Goal: Task Accomplishment & Management: Use online tool/utility

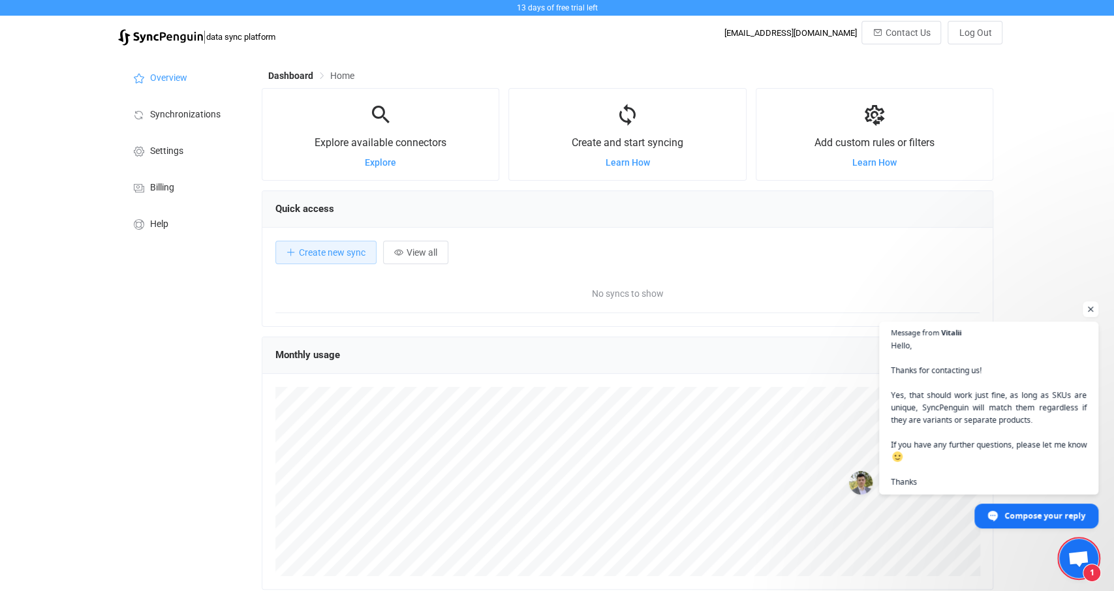
scroll to position [253, 732]
click at [1091, 302] on span "Open chat" at bounding box center [1091, 310] width 16 height 16
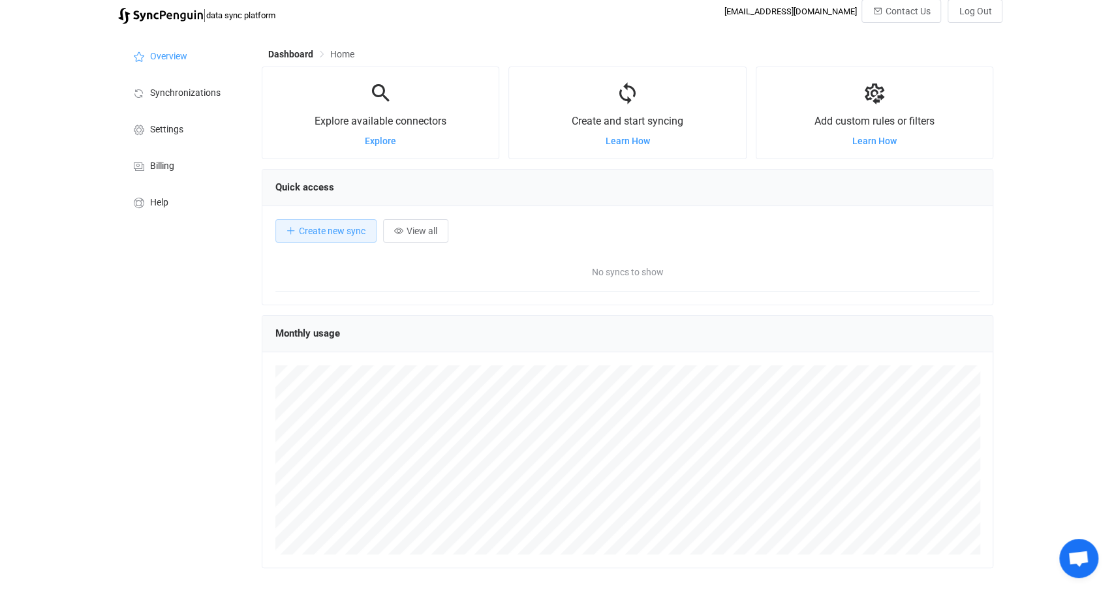
scroll to position [0, 0]
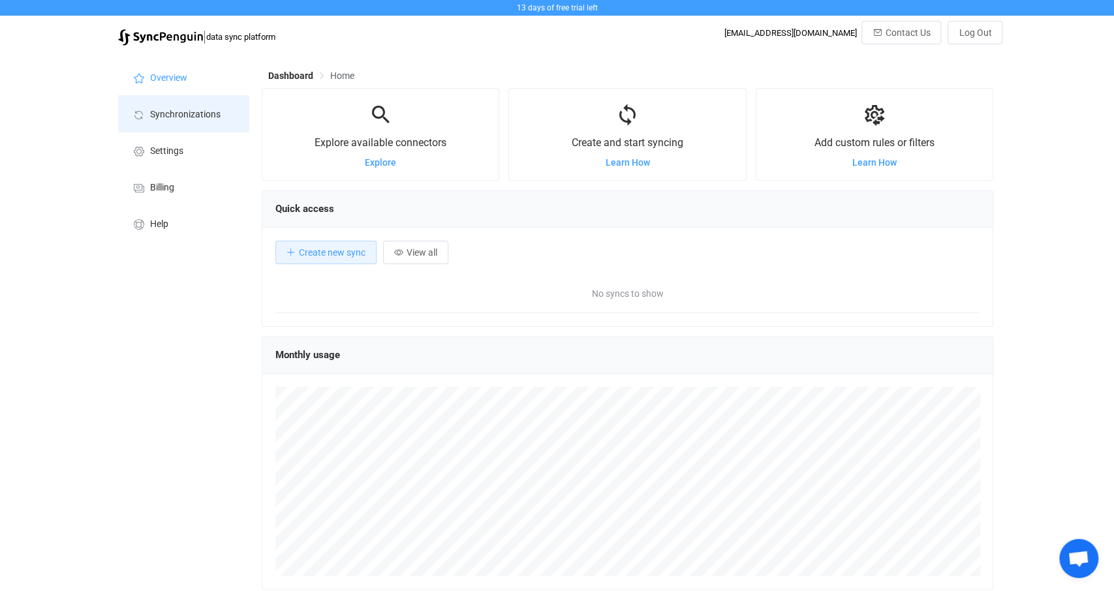
click at [178, 114] on span "Synchronizations" at bounding box center [185, 115] width 71 height 10
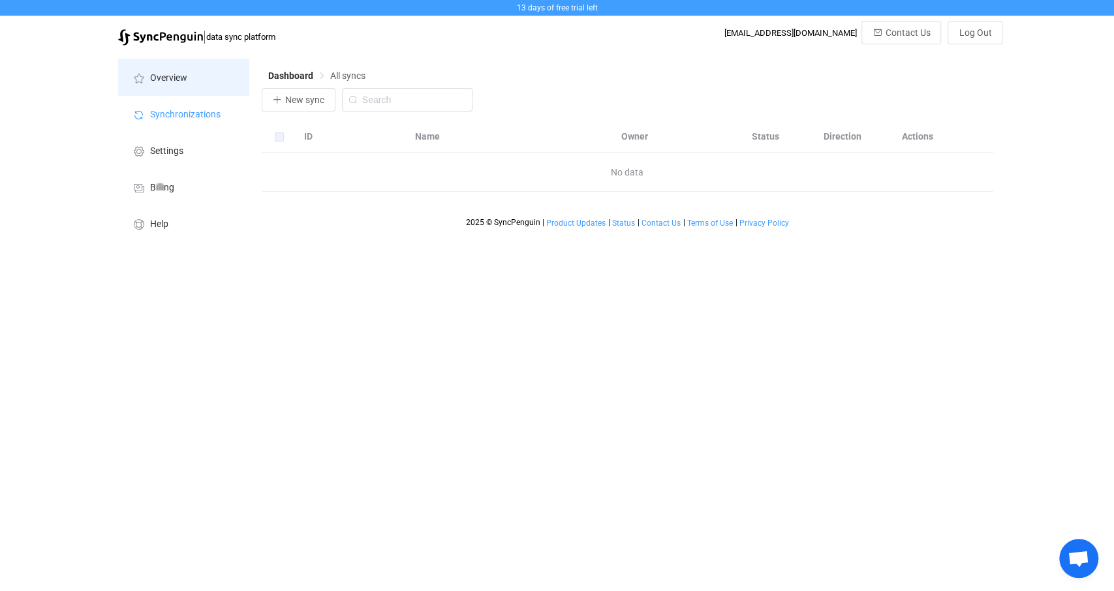
click at [174, 83] on span "Overview" at bounding box center [168, 78] width 37 height 10
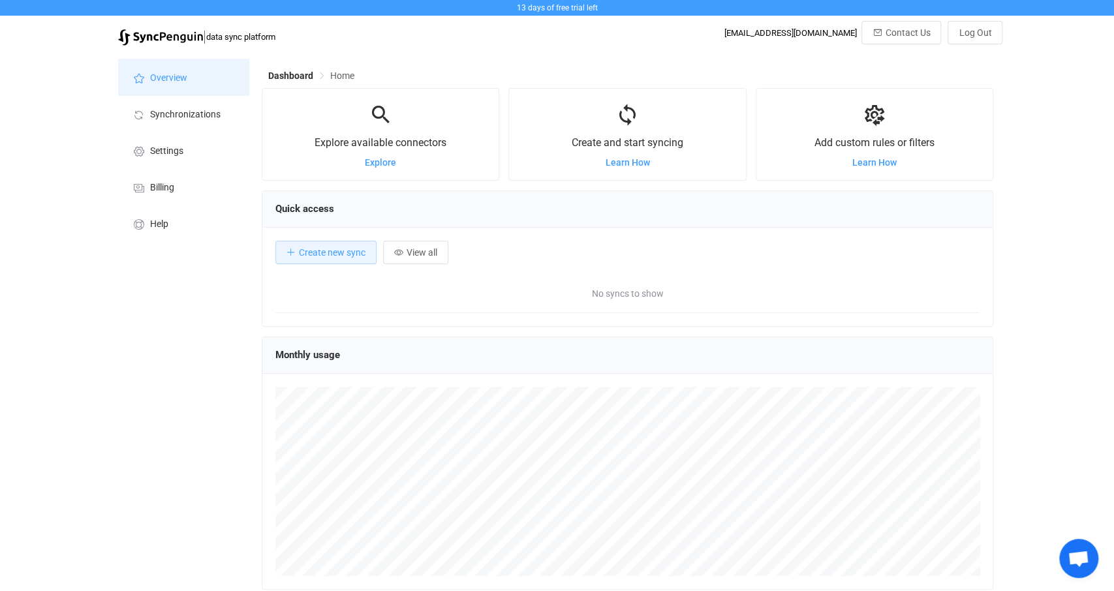
scroll to position [253, 732]
click at [328, 248] on span "Create new sync" at bounding box center [332, 252] width 67 height 10
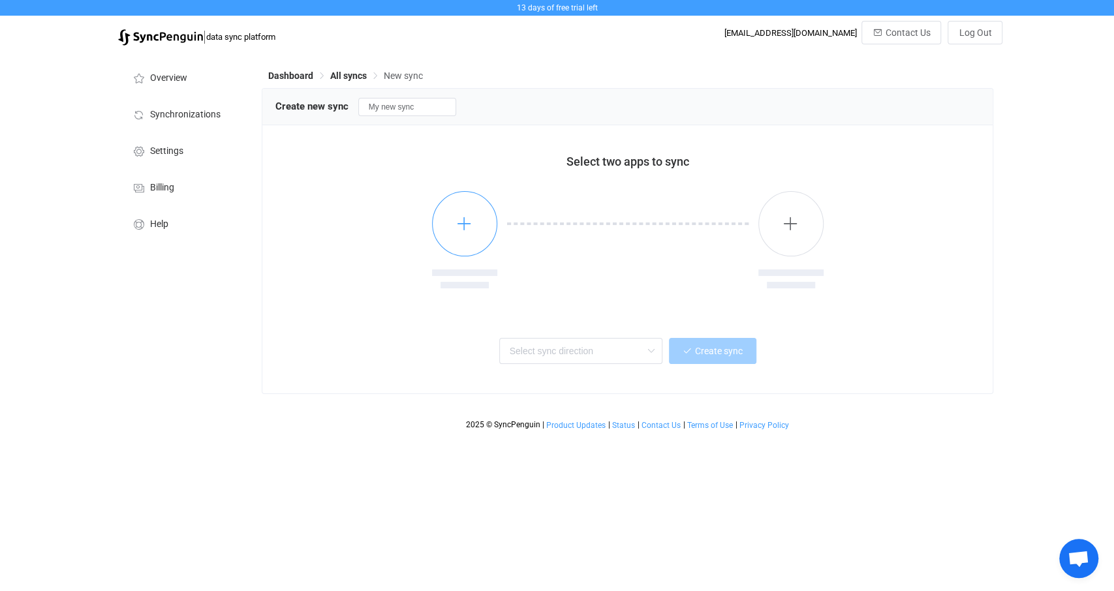
click at [470, 228] on icon "button" at bounding box center [464, 223] width 16 height 16
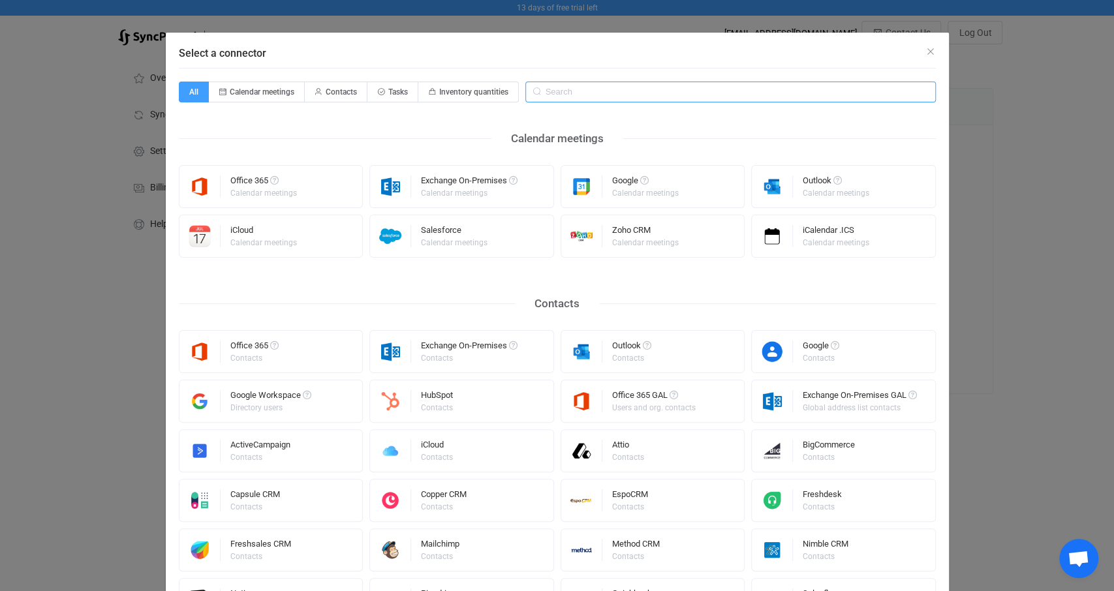
click at [592, 93] on input "Select a connector" at bounding box center [730, 92] width 411 height 21
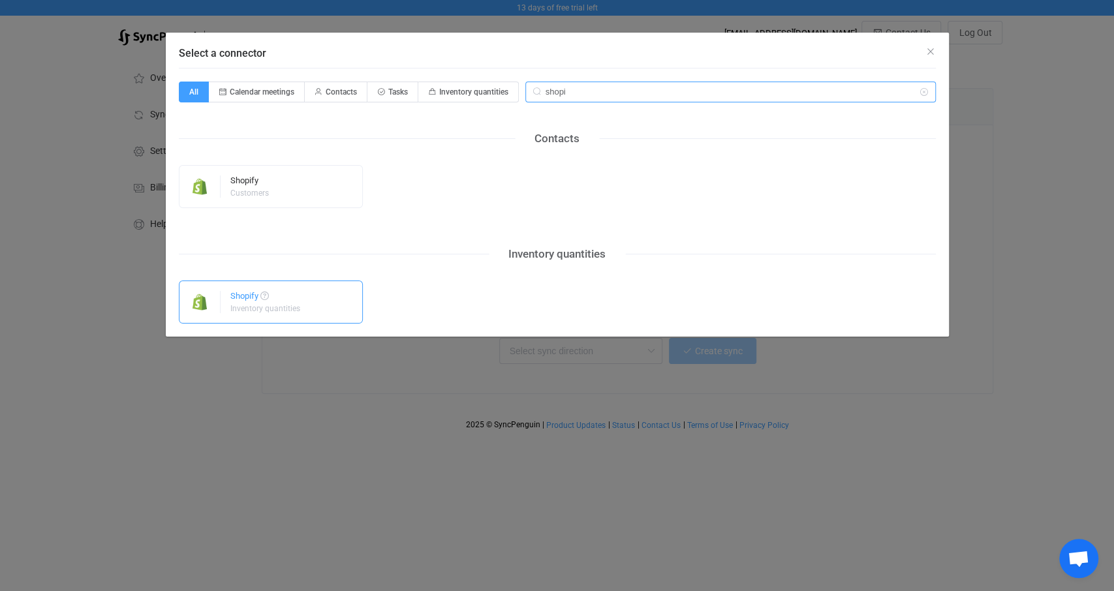
type input "shopi"
click at [311, 297] on div "Shopify Inventory quantities" at bounding box center [271, 302] width 185 height 43
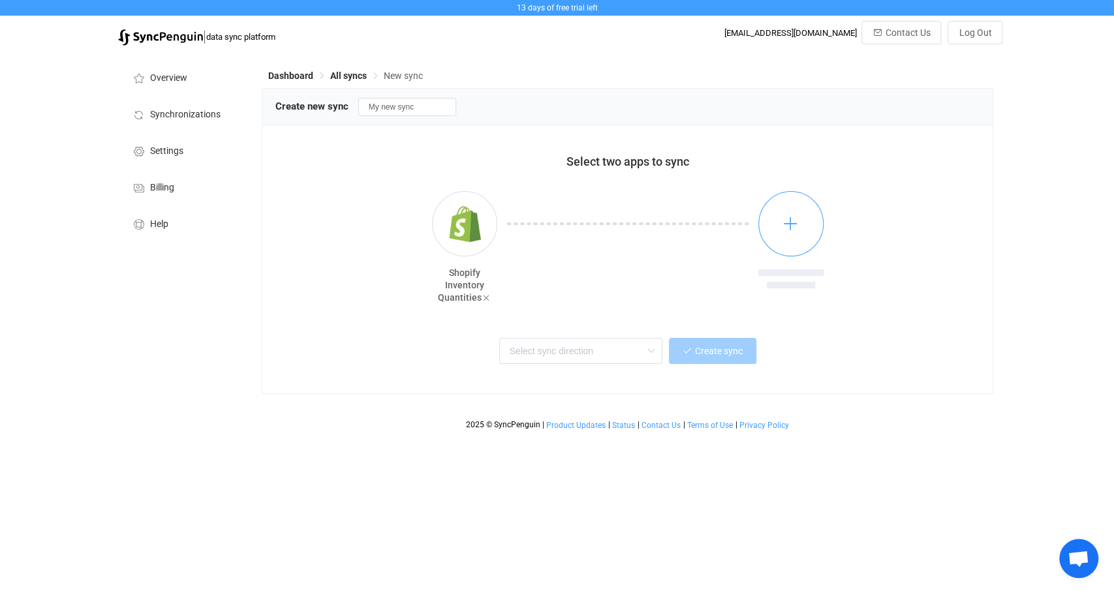
click at [802, 229] on button "button" at bounding box center [791, 223] width 65 height 65
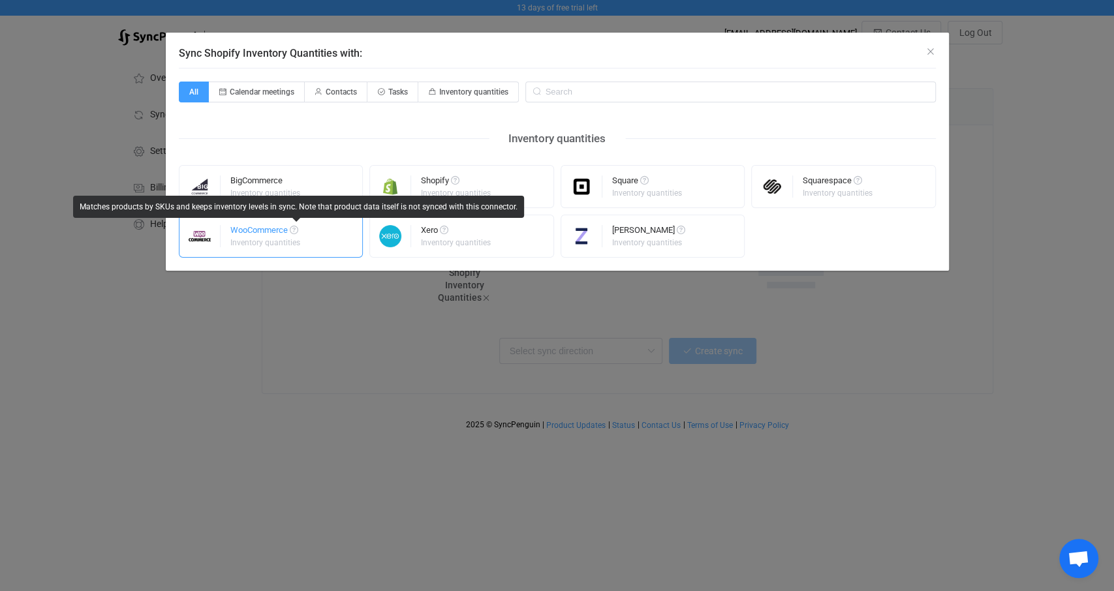
click at [270, 232] on div "WooCommerce" at bounding box center [266, 232] width 72 height 13
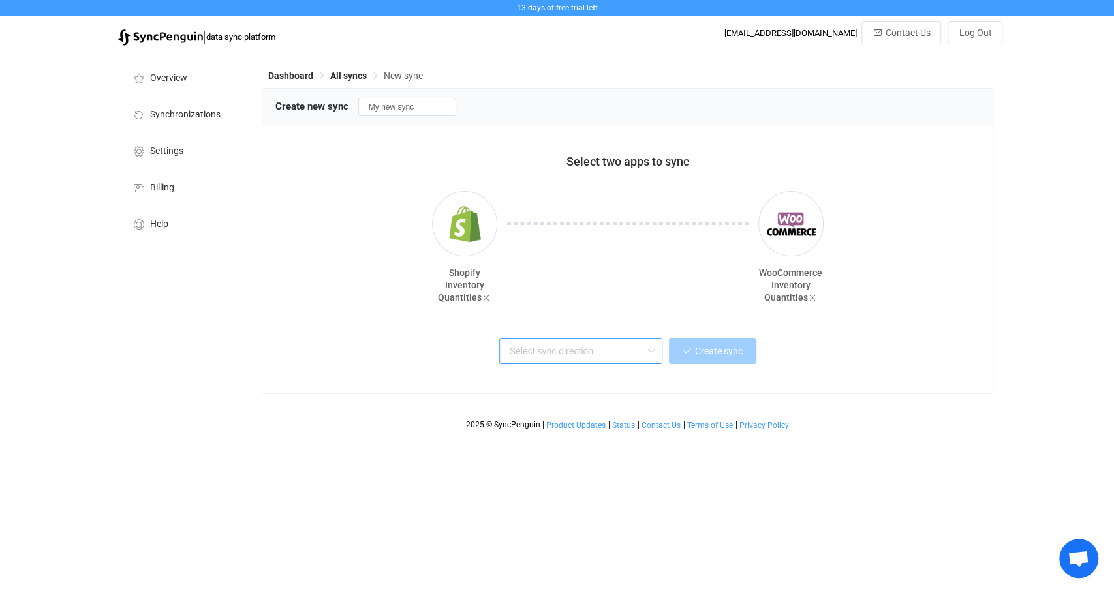
click at [562, 351] on input "text" at bounding box center [580, 351] width 163 height 26
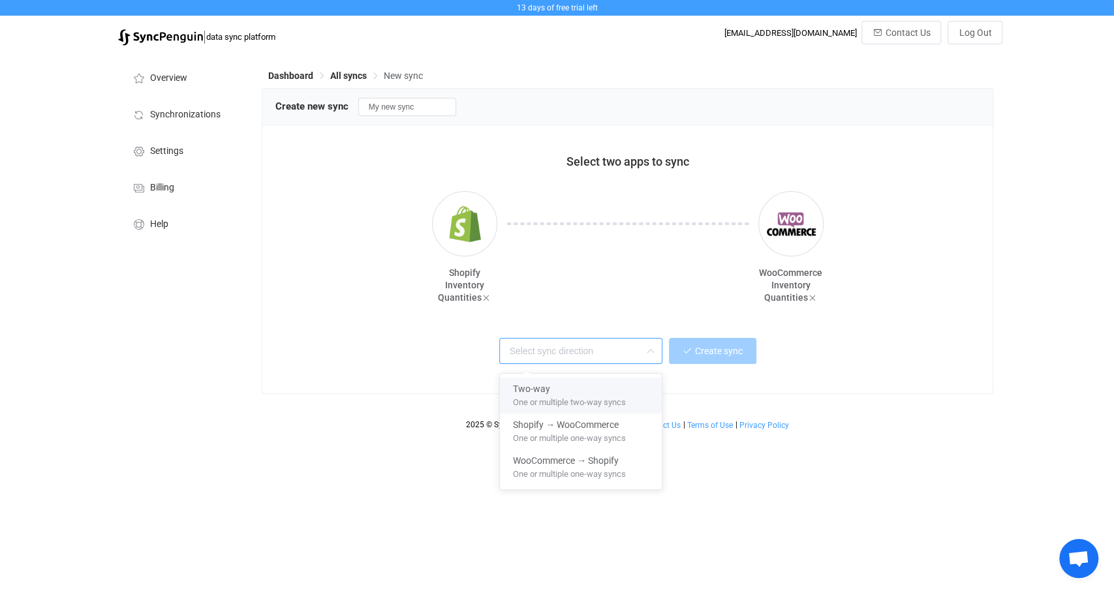
click at [563, 388] on div "Two-way" at bounding box center [581, 387] width 136 height 18
type input "Two-way"
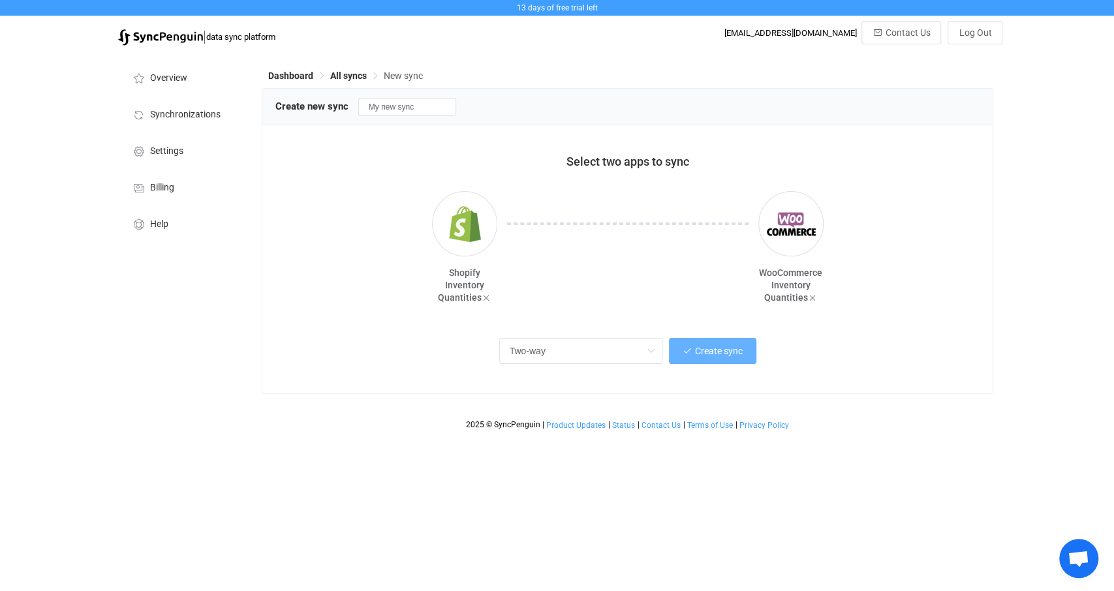
click at [700, 346] on button "Create sync" at bounding box center [712, 351] width 87 height 26
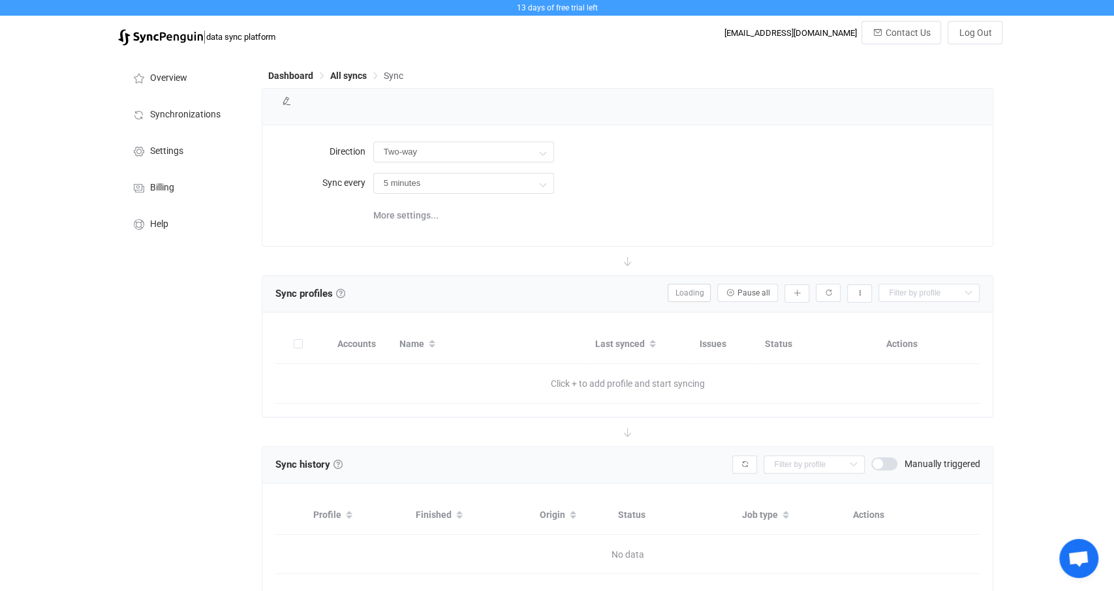
type input "10 minutes"
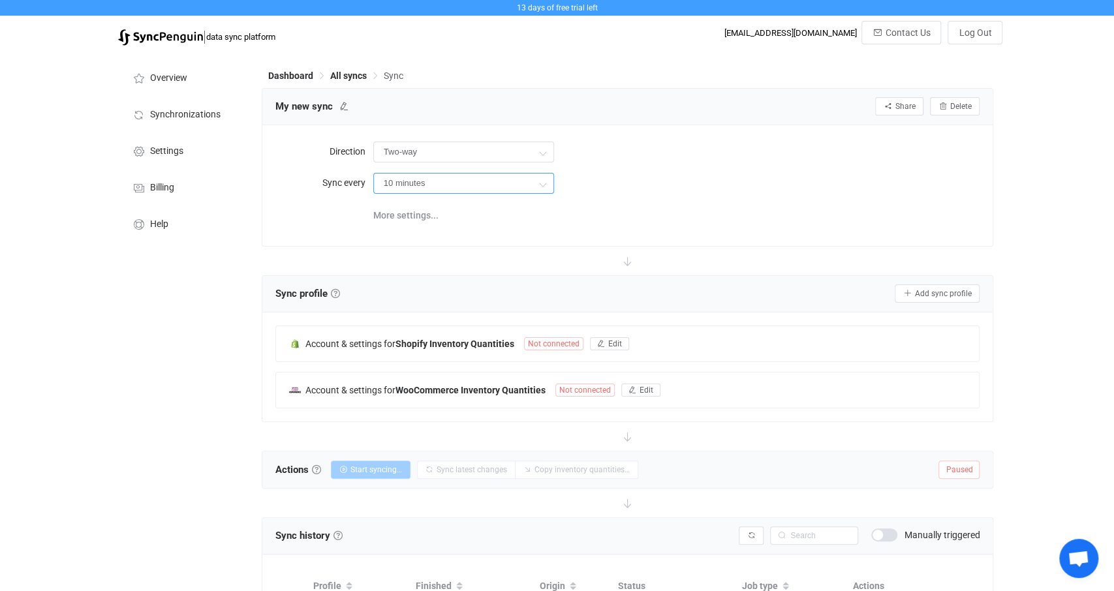
click at [447, 187] on input "10 minutes" at bounding box center [463, 183] width 181 height 21
click at [741, 200] on div "Direction Two-way Two-way Shopify WooCommerce WooCommerce Shopify Sync every 10…" at bounding box center [627, 185] width 705 height 94
click at [615, 341] on span "Edit" at bounding box center [615, 343] width 14 height 9
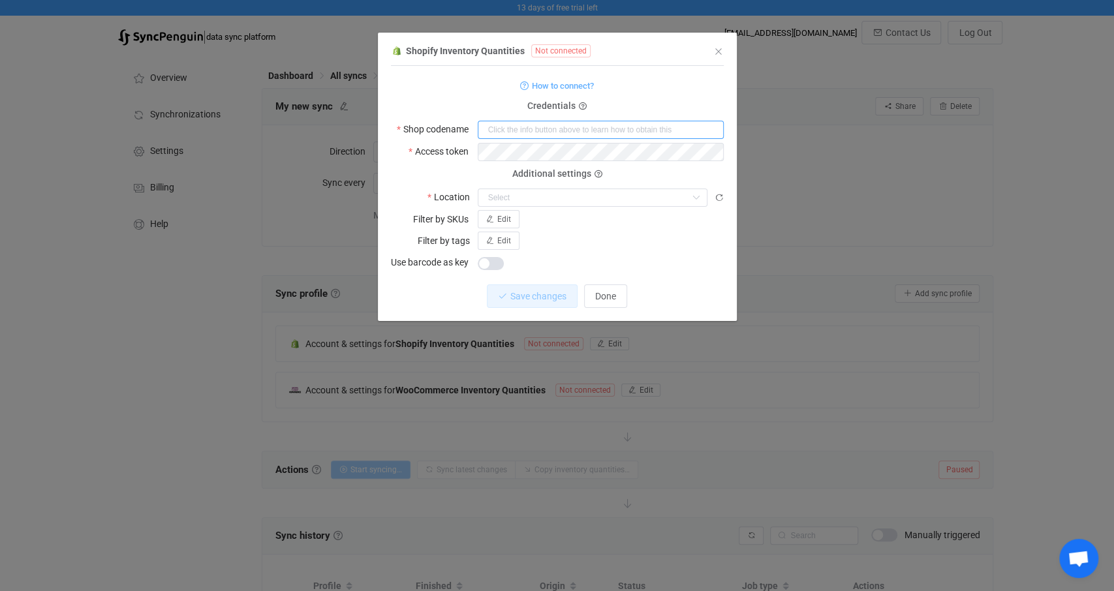
click at [511, 133] on input "dialog" at bounding box center [601, 130] width 246 height 18
click at [464, 94] on form "How to connect? Credentials Shop codename Access token Deprecated API Key Depre…" at bounding box center [557, 174] width 333 height 195
click at [462, 98] on form "How to connect? Credentials Shop codename Access token Deprecated API Key Depre…" at bounding box center [557, 174] width 333 height 195
click at [505, 200] on input "dialog" at bounding box center [593, 198] width 230 height 18
click at [470, 166] on form "How to connect? Credentials Shop codename Access token Deprecated API Key Depre…" at bounding box center [557, 174] width 333 height 195
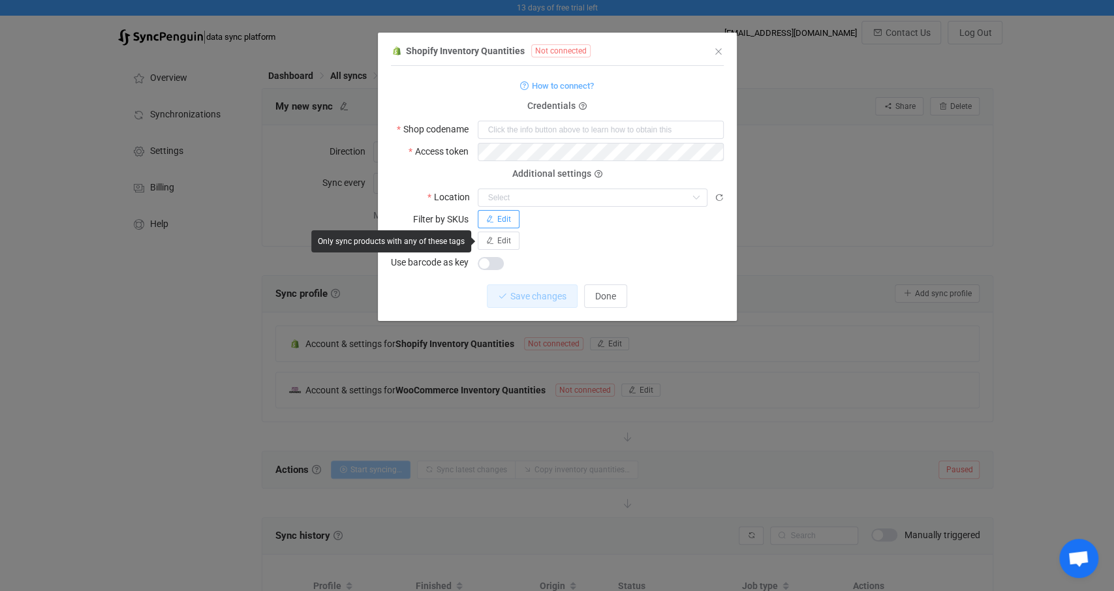
click at [505, 217] on span "Edit" at bounding box center [504, 219] width 14 height 9
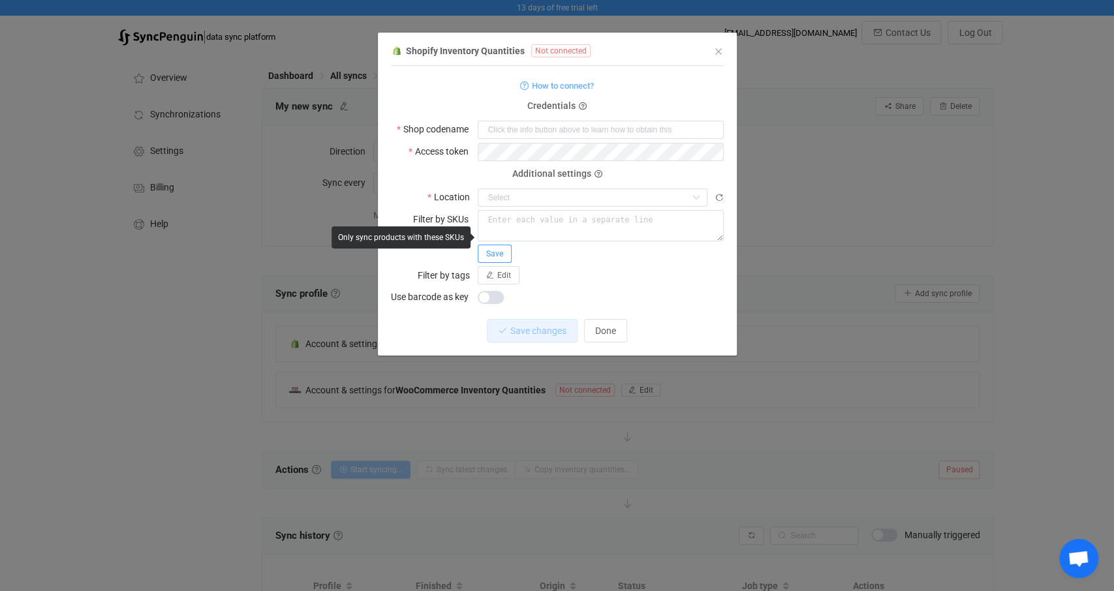
click at [503, 258] on button "Save" at bounding box center [495, 254] width 34 height 18
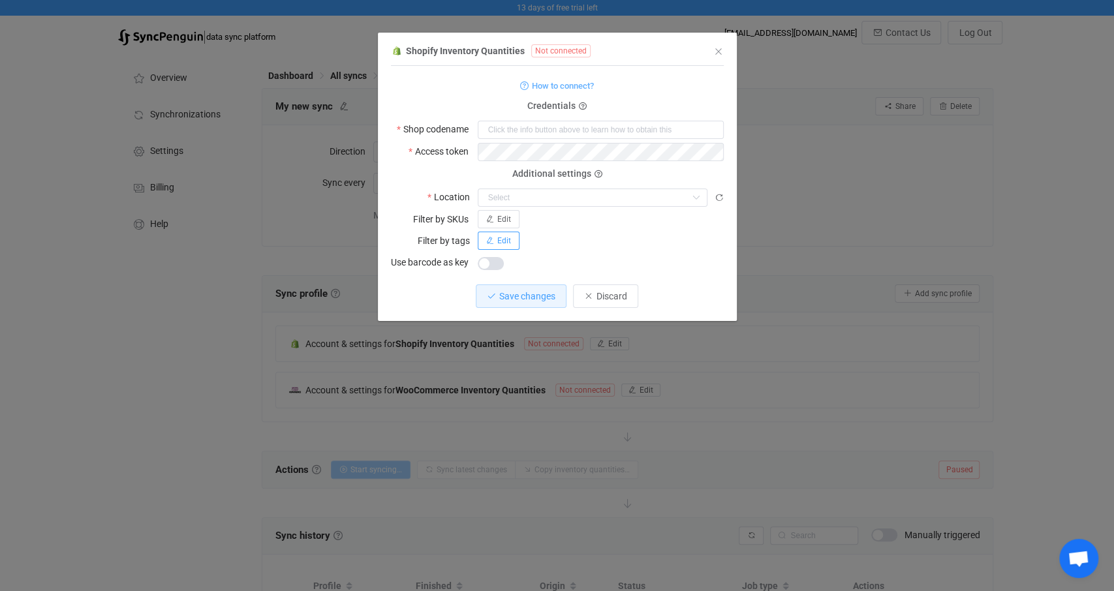
click at [503, 249] on button "Edit" at bounding box center [499, 241] width 42 height 18
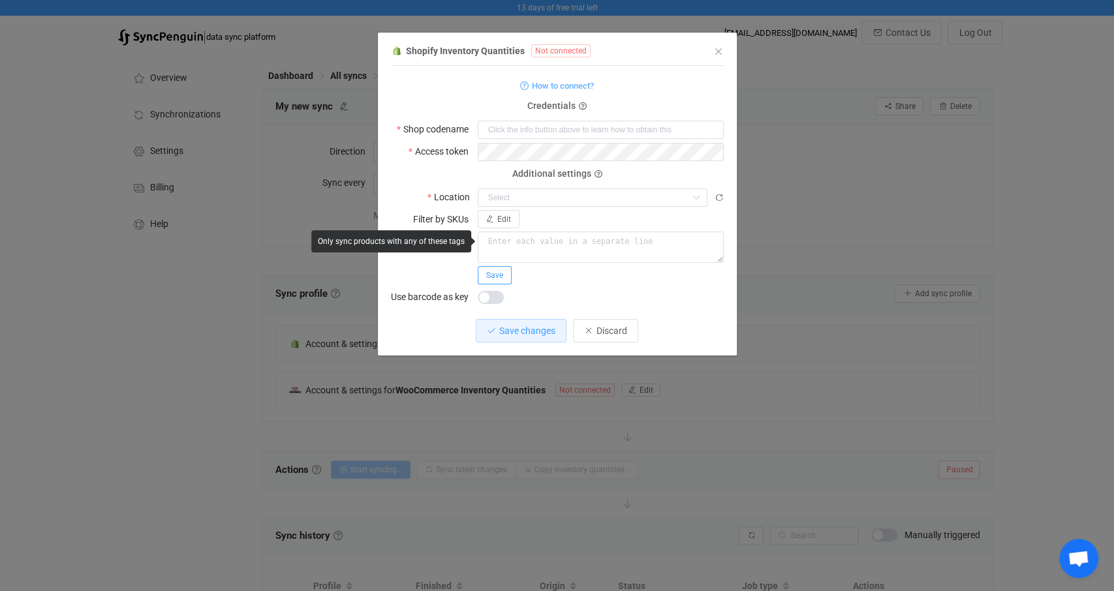
click at [495, 279] on span "Save" at bounding box center [494, 275] width 17 height 9
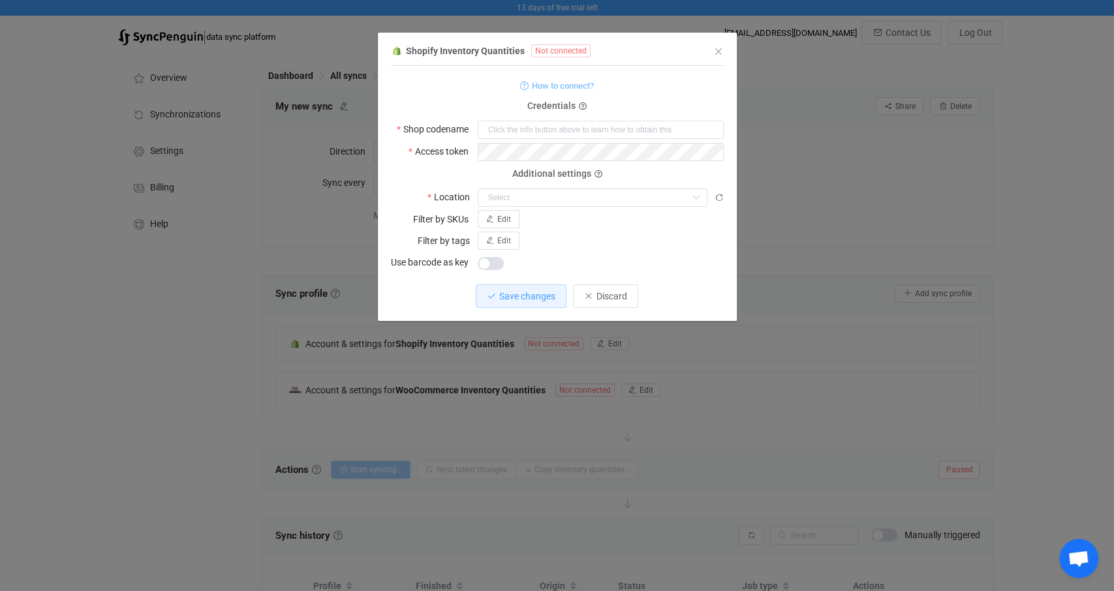
click at [558, 89] on span "How to connect?" at bounding box center [563, 85] width 62 height 15
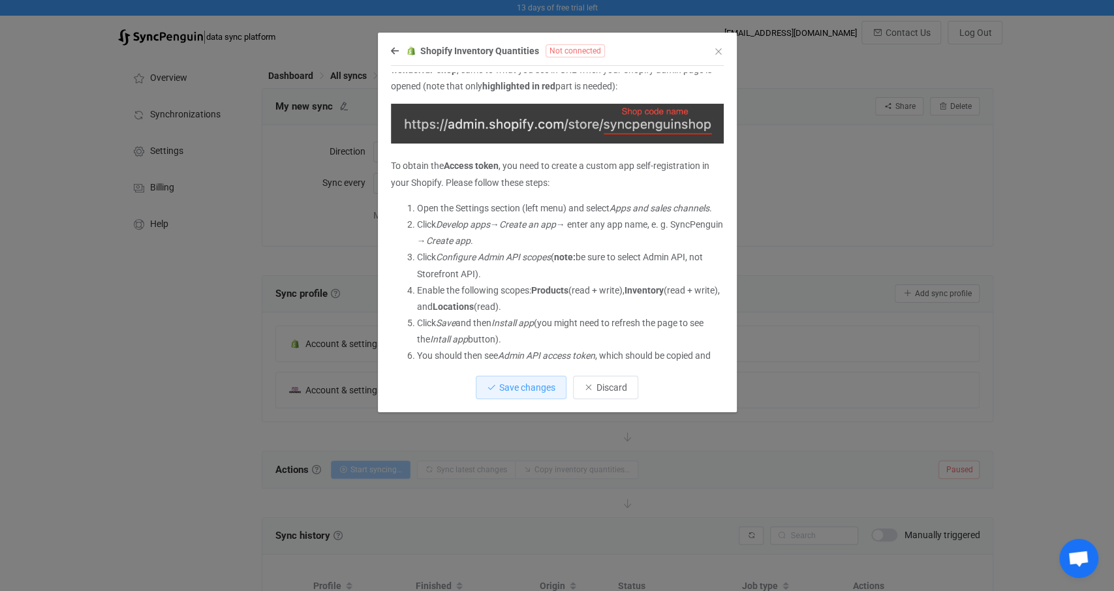
scroll to position [65, 0]
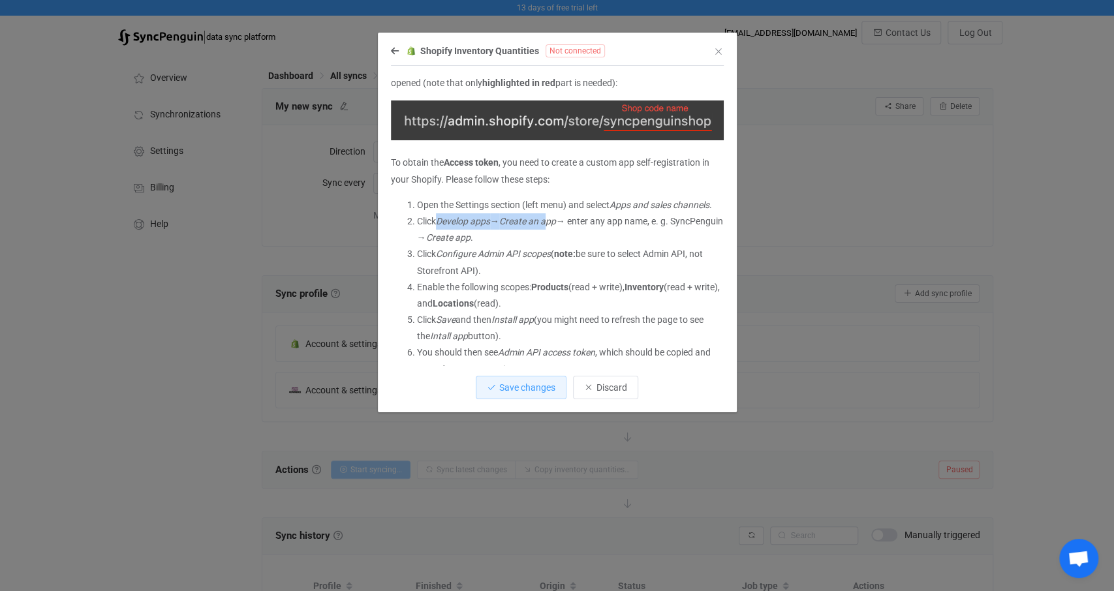
drag, startPoint x: 440, startPoint y: 221, endPoint x: 609, endPoint y: 219, distance: 169.1
click at [563, 220] on li "Click Develop apps → Create an app → enter any app name, e. g. SyncPenguin → Cr…" at bounding box center [570, 229] width 307 height 33
drag, startPoint x: 617, startPoint y: 219, endPoint x: 470, endPoint y: 221, distance: 146.9
click at [511, 221] on li "Click Develop apps → Create an app → enter any app name, e. g. SyncPenguin → Cr…" at bounding box center [570, 229] width 307 height 33
drag, startPoint x: 450, startPoint y: 221, endPoint x: 601, endPoint y: 221, distance: 151.4
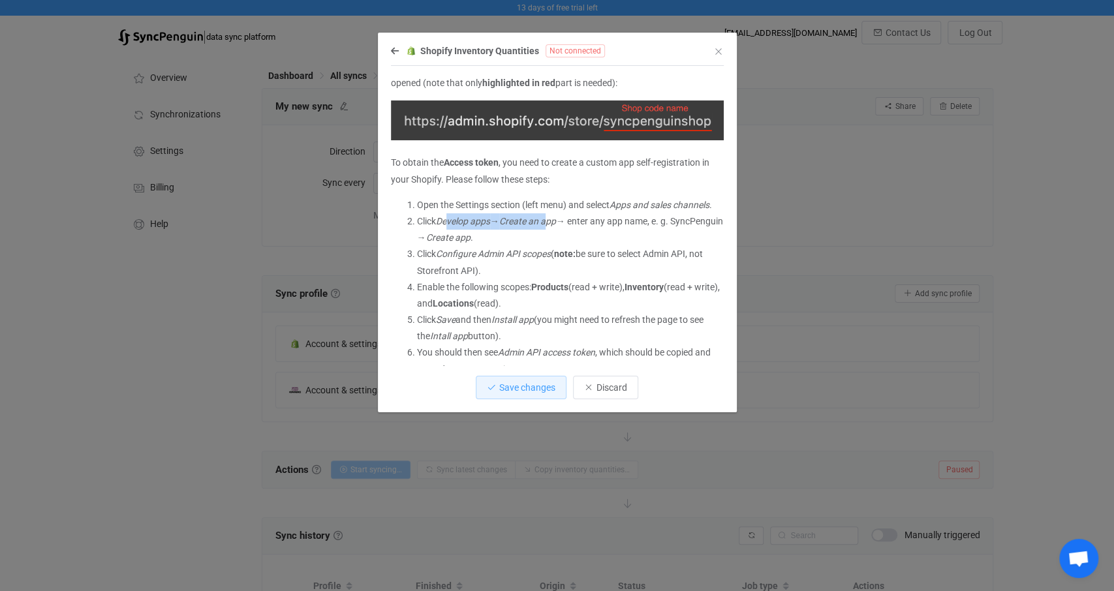
click at [557, 221] on li "Click Develop apps → Create an app → enter any app name, e. g. SyncPenguin → Cr…" at bounding box center [570, 229] width 307 height 33
click at [610, 221] on li "Click Develop apps → Create an app → enter any app name, e. g. SyncPenguin → Cr…" at bounding box center [570, 229] width 307 height 33
drag, startPoint x: 428, startPoint y: 257, endPoint x: 586, endPoint y: 254, distance: 158.0
click at [550, 254] on li "Click Configure Admin API scopes ( note: be sure to select Admin API, not Store…" at bounding box center [570, 262] width 307 height 33
click at [612, 254] on li "Click Configure Admin API scopes ( note: be sure to select Admin API, not Store…" at bounding box center [570, 262] width 307 height 33
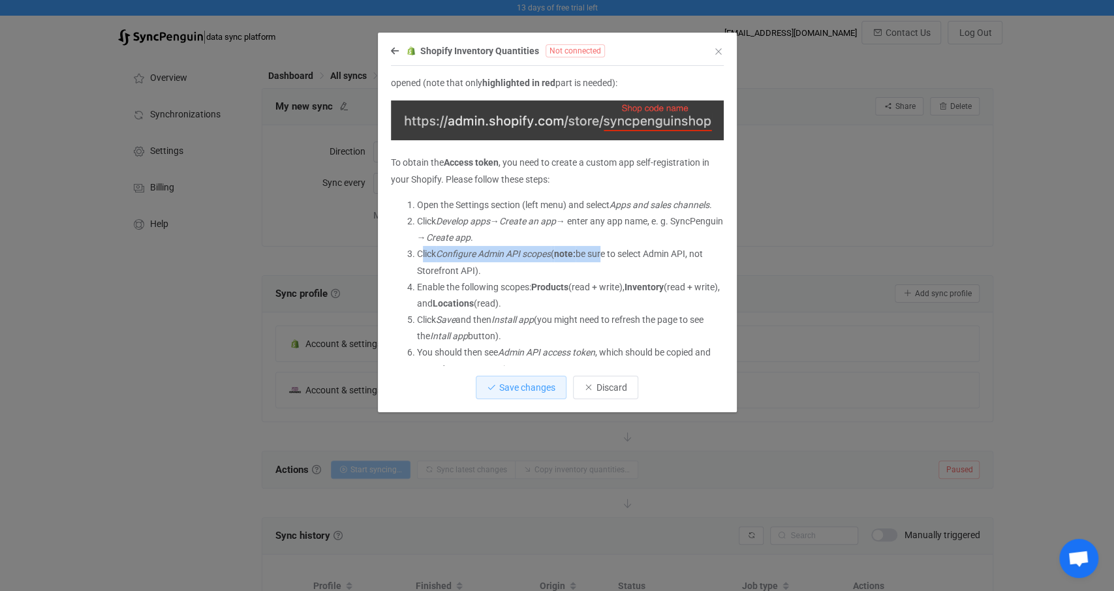
drag, startPoint x: 433, startPoint y: 254, endPoint x: 613, endPoint y: 254, distance: 180.2
click at [610, 254] on li "Click Configure Admin API scopes ( note: be sure to select Admin API, not Store…" at bounding box center [570, 262] width 307 height 33
click at [628, 255] on li "Click Configure Admin API scopes ( note: be sure to select Admin API, not Store…" at bounding box center [570, 262] width 307 height 33
drag, startPoint x: 527, startPoint y: 292, endPoint x: 661, endPoint y: 292, distance: 134.5
click at [648, 292] on li "Enable the following scopes: Products (read + write), Inventory (read + write),…" at bounding box center [570, 295] width 307 height 33
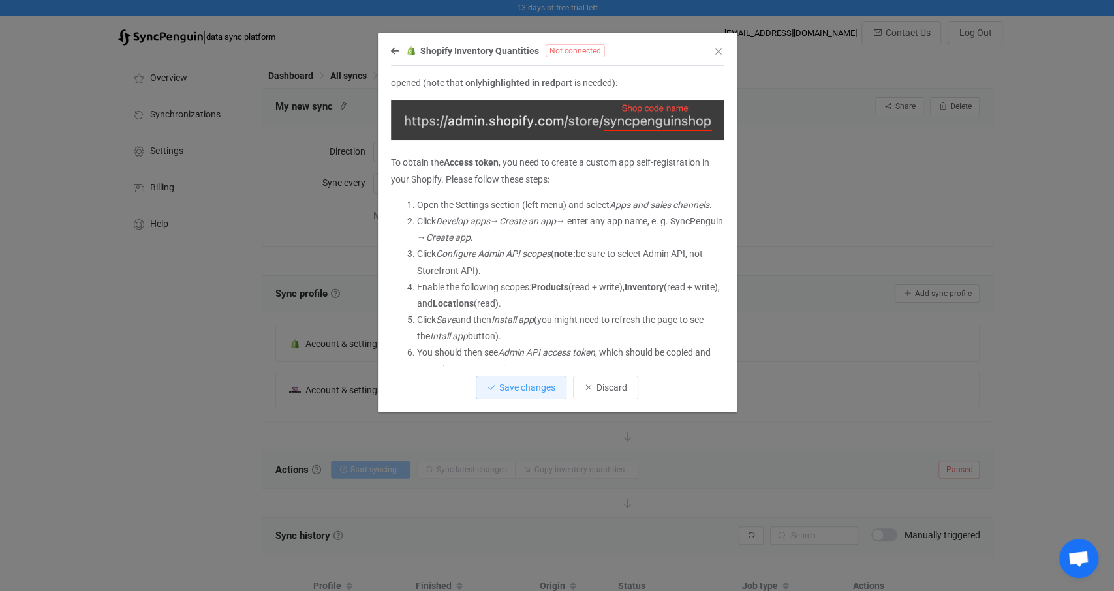
click at [673, 293] on li "Enable the following scopes: Products (read + write), Inventory (read + write),…" at bounding box center [570, 295] width 307 height 33
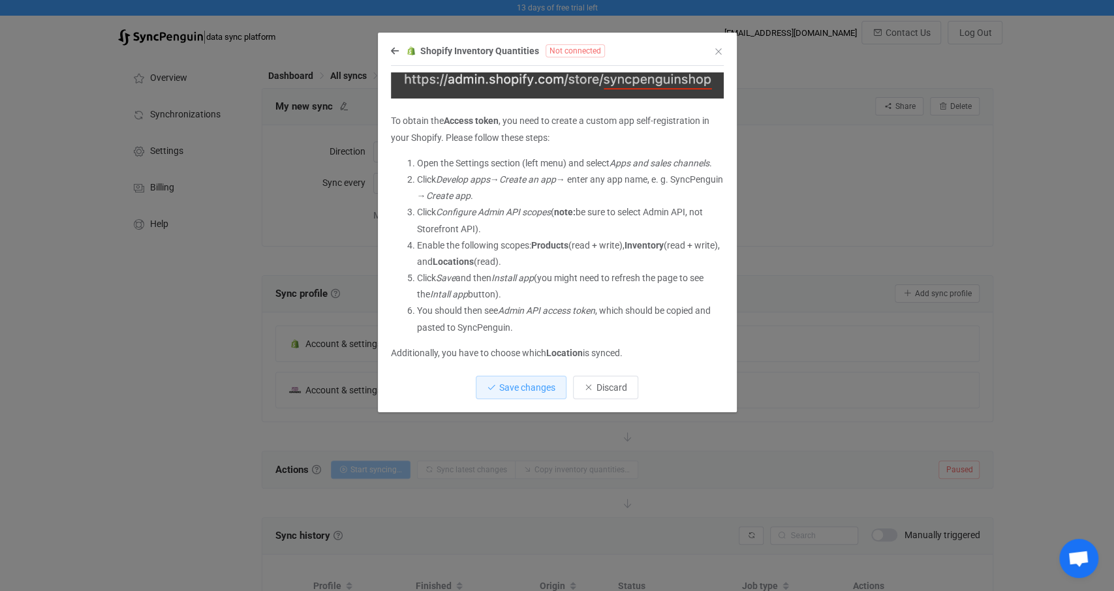
scroll to position [111, 0]
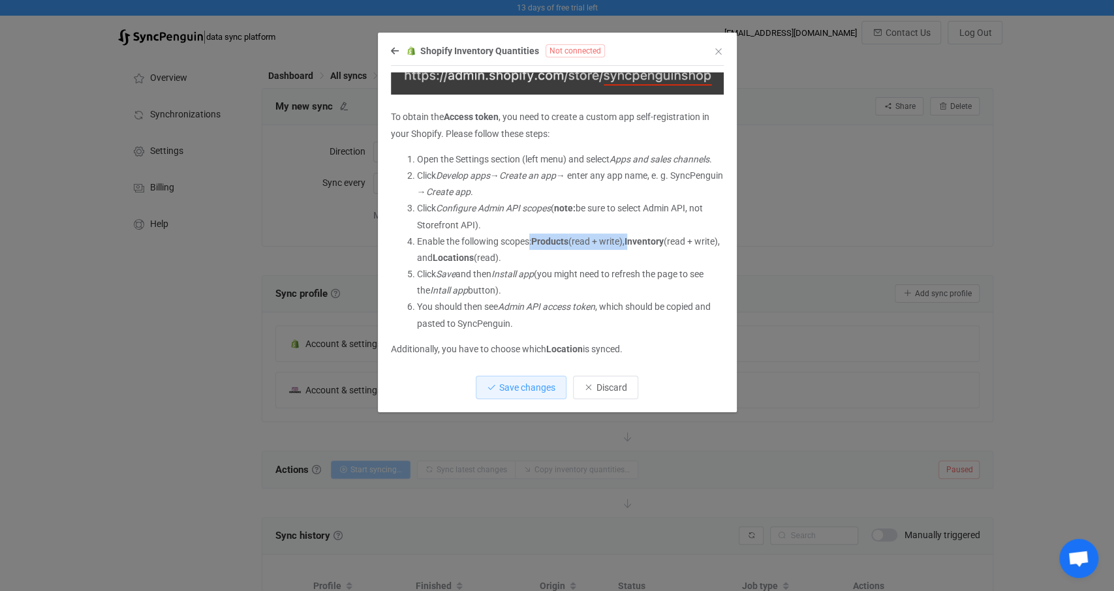
drag, startPoint x: 528, startPoint y: 237, endPoint x: 657, endPoint y: 238, distance: 128.6
click at [640, 237] on li "Enable the following scopes: Products (read + write), Inventory (read + write),…" at bounding box center [570, 250] width 307 height 33
click at [701, 239] on li "Enable the following scopes: Products (read + write), Inventory (read + write),…" at bounding box center [570, 250] width 307 height 33
drag, startPoint x: 435, startPoint y: 274, endPoint x: 639, endPoint y: 279, distance: 204.4
click at [591, 277] on li "Click Save and then Install app (you might need to refresh the page to see the …" at bounding box center [570, 282] width 307 height 33
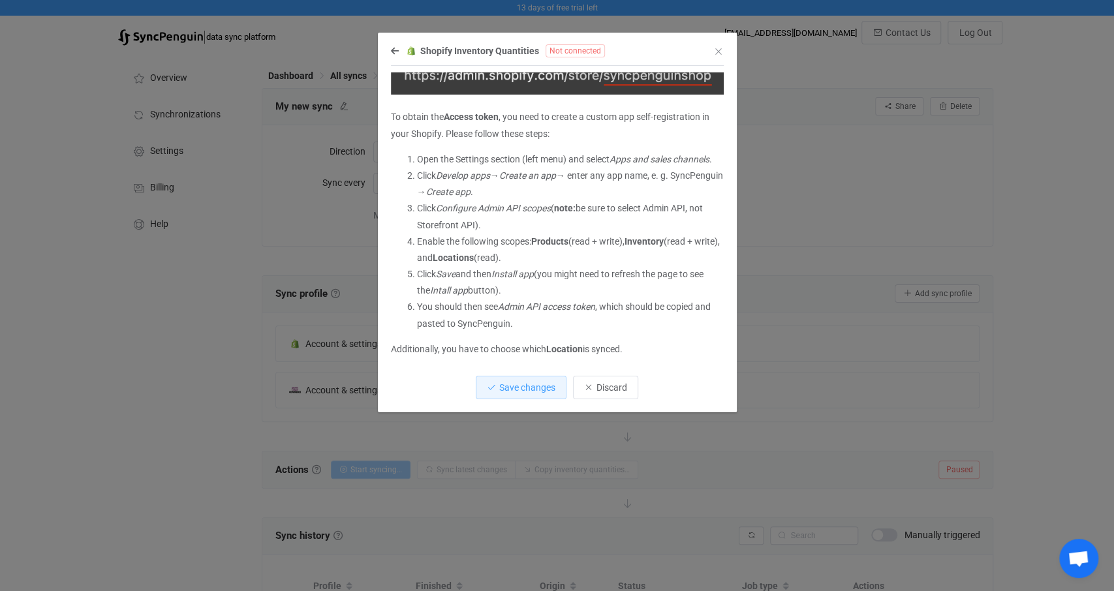
click at [663, 280] on li "Click Save and then Install app (you might need to refresh the page to see the …" at bounding box center [570, 282] width 307 height 33
drag, startPoint x: 441, startPoint y: 306, endPoint x: 663, endPoint y: 308, distance: 222.6
click at [639, 308] on li "You should then see Admin API access token , which should be copied and pasted …" at bounding box center [570, 315] width 307 height 33
click at [674, 308] on li "You should then see Admin API access token , which should be copied and pasted …" at bounding box center [570, 315] width 307 height 33
drag, startPoint x: 532, startPoint y: 311, endPoint x: 584, endPoint y: 314, distance: 52.3
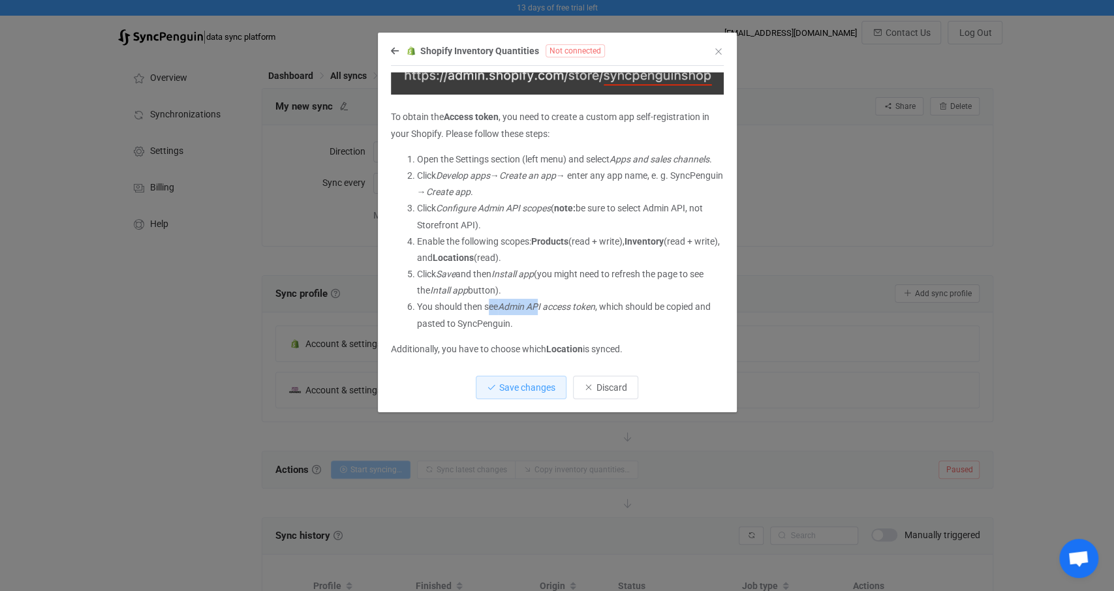
click at [546, 311] on li "You should then see Admin API access token , which should be copied and pasted …" at bounding box center [570, 315] width 307 height 33
click at [584, 314] on li "You should then see Admin API access token , which should be copied and pasted …" at bounding box center [570, 315] width 307 height 33
drag, startPoint x: 501, startPoint y: 307, endPoint x: 622, endPoint y: 306, distance: 121.4
click at [584, 307] on li "You should then see Admin API access token , which should be copied and pasted …" at bounding box center [570, 315] width 307 height 33
click at [646, 304] on li "You should then see Admin API access token , which should be copied and pasted …" at bounding box center [570, 315] width 307 height 33
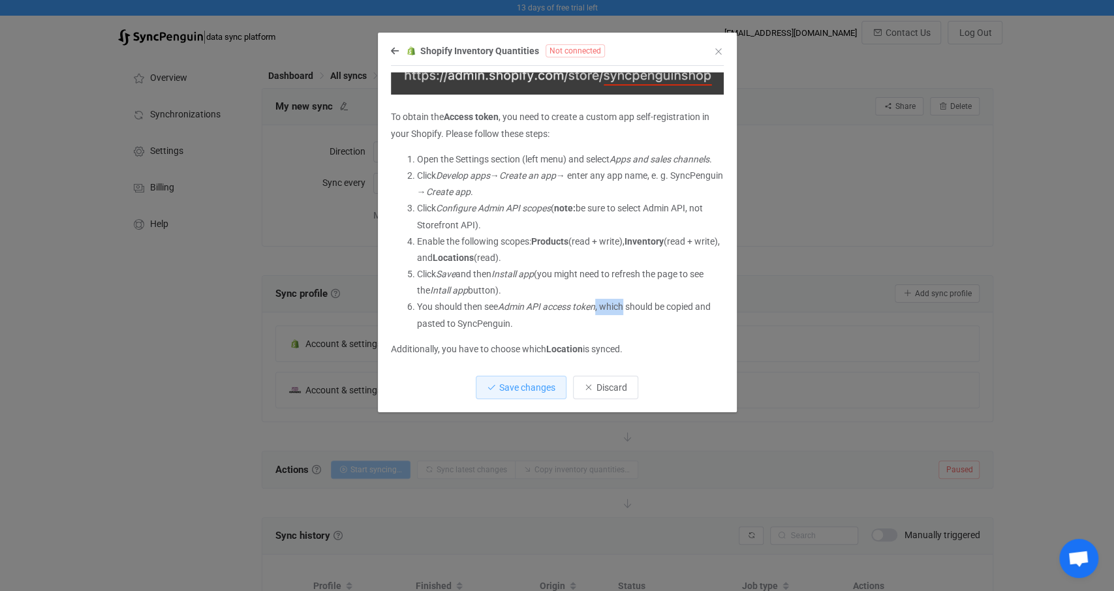
drag, startPoint x: 600, startPoint y: 308, endPoint x: 653, endPoint y: 306, distance: 53.6
click at [639, 307] on li "You should then see Admin API access token , which should be copied and pasted …" at bounding box center [570, 315] width 307 height 33
click at [663, 306] on li "You should then see Admin API access token , which should be copied and pasted …" at bounding box center [570, 315] width 307 height 33
drag, startPoint x: 621, startPoint y: 308, endPoint x: 518, endPoint y: 305, distance: 103.2
click at [527, 306] on li "You should then see Admin API access token , which should be copied and pasted …" at bounding box center [570, 315] width 307 height 33
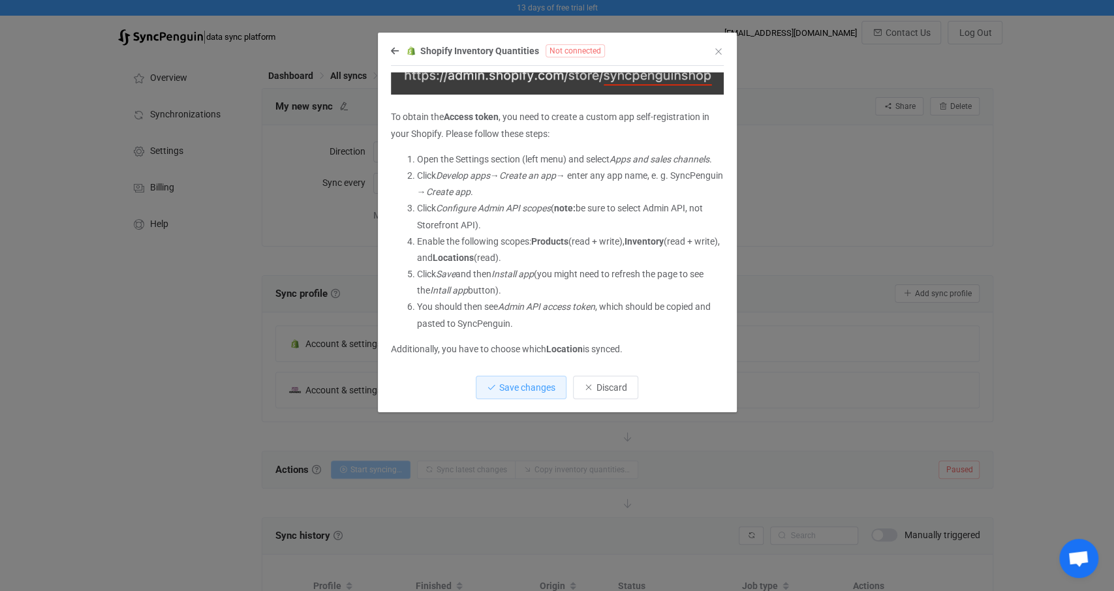
click at [491, 304] on li "You should then see Admin API access token , which should be copied and pasted …" at bounding box center [570, 315] width 307 height 33
drag, startPoint x: 502, startPoint y: 306, endPoint x: 600, endPoint y: 311, distance: 98.0
click at [600, 311] on li "You should then see Admin API access token , which should be copied and pasted …" at bounding box center [570, 315] width 307 height 33
click at [641, 312] on li "You should then see Admin API access token , which should be copied and pasted …" at bounding box center [570, 315] width 307 height 33
drag, startPoint x: 468, startPoint y: 204, endPoint x: 557, endPoint y: 208, distance: 88.9
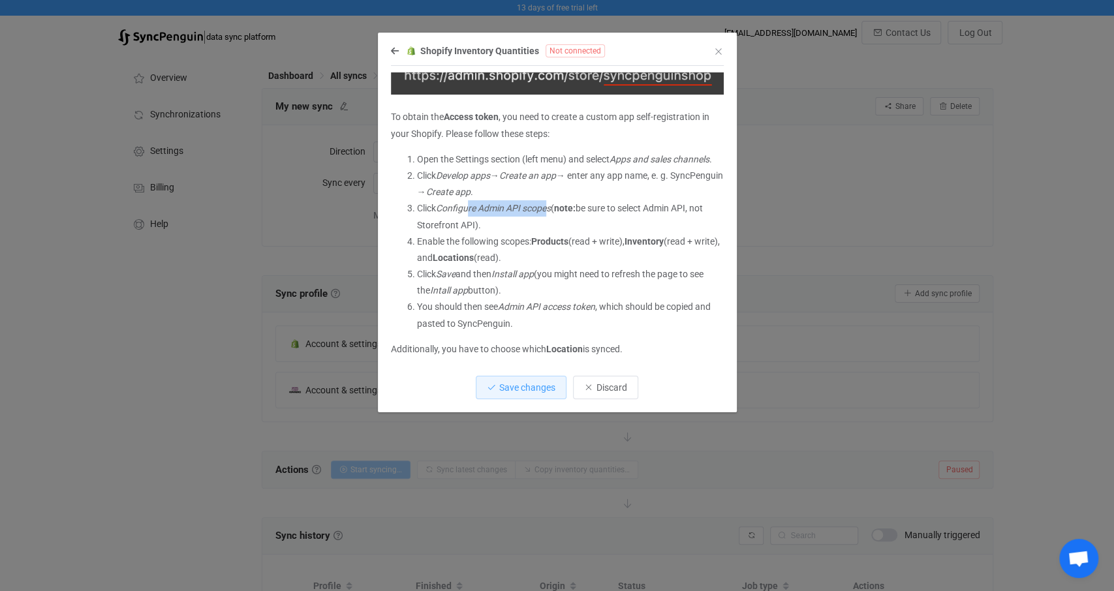
click at [551, 208] on em "Configure Admin API scopes" at bounding box center [493, 208] width 115 height 10
click at [557, 208] on li "Click Configure Admin API scopes ( note: be sure to select Admin API, not Store…" at bounding box center [570, 216] width 307 height 33
drag, startPoint x: 522, startPoint y: 210, endPoint x: 574, endPoint y: 210, distance: 52.2
click at [562, 210] on li "Click Configure Admin API scopes ( note: be sure to select Admin API, not Store…" at bounding box center [570, 216] width 307 height 33
click at [621, 210] on li "Click Configure Admin API scopes ( note: be sure to select Admin API, not Store…" at bounding box center [570, 216] width 307 height 33
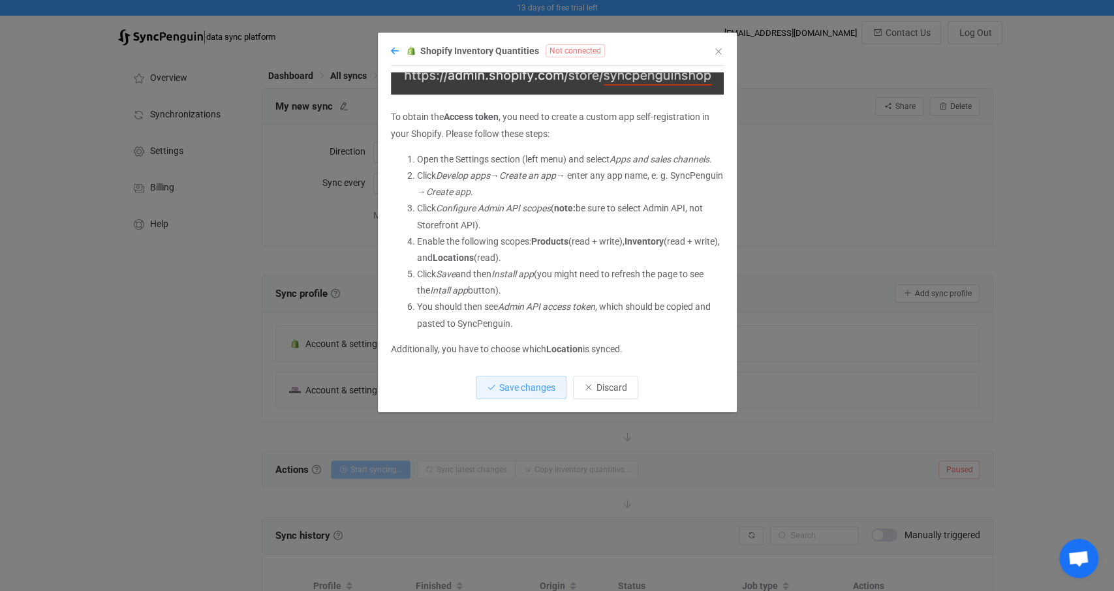
click at [395, 48] on icon "dialog" at bounding box center [395, 50] width 8 height 9
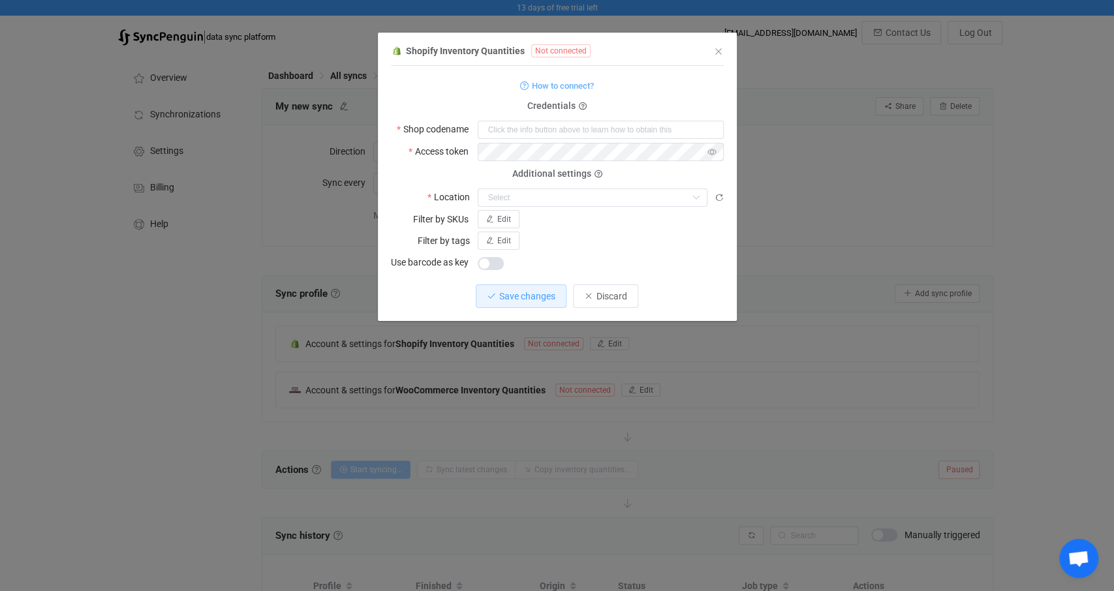
click at [713, 157] on icon "dialog" at bounding box center [712, 152] width 16 height 18
click at [712, 153] on icon "dialog" at bounding box center [712, 152] width 16 height 18
click at [510, 133] on input "dialog" at bounding box center [601, 130] width 246 height 18
paste input "cabqdk-fv"
type input "cabqdk-fv"
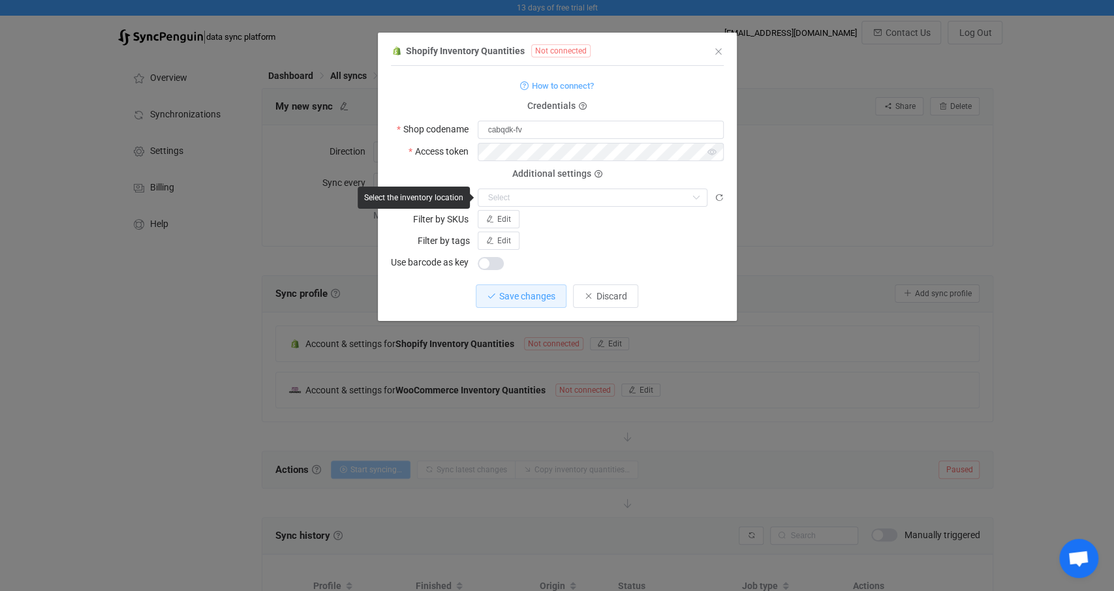
click at [462, 177] on div "Additional settings Location Save changes to reload this field" at bounding box center [557, 190] width 333 height 33
click at [528, 195] on input "dialog" at bounding box center [593, 198] width 230 height 18
click at [719, 197] on icon "dialog" at bounding box center [719, 197] width 9 height 9
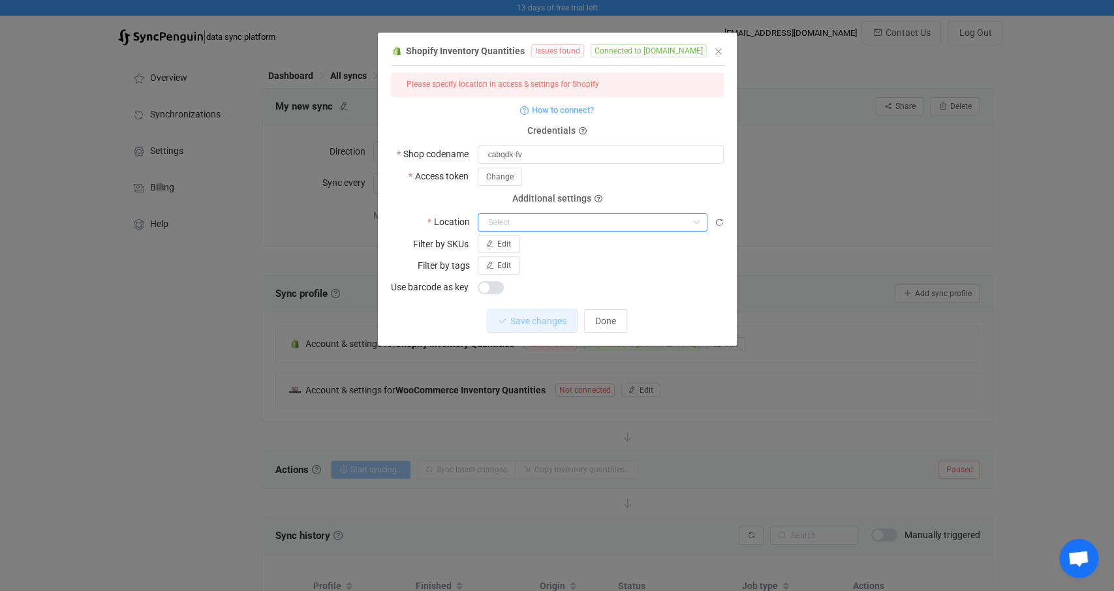
click at [532, 221] on input "dialog" at bounding box center [593, 222] width 230 height 18
click at [538, 250] on span "[STREET_ADDRESS]" at bounding box center [531, 255] width 80 height 10
type input "[STREET_ADDRESS]"
click at [524, 324] on span "Save changes" at bounding box center [527, 321] width 56 height 10
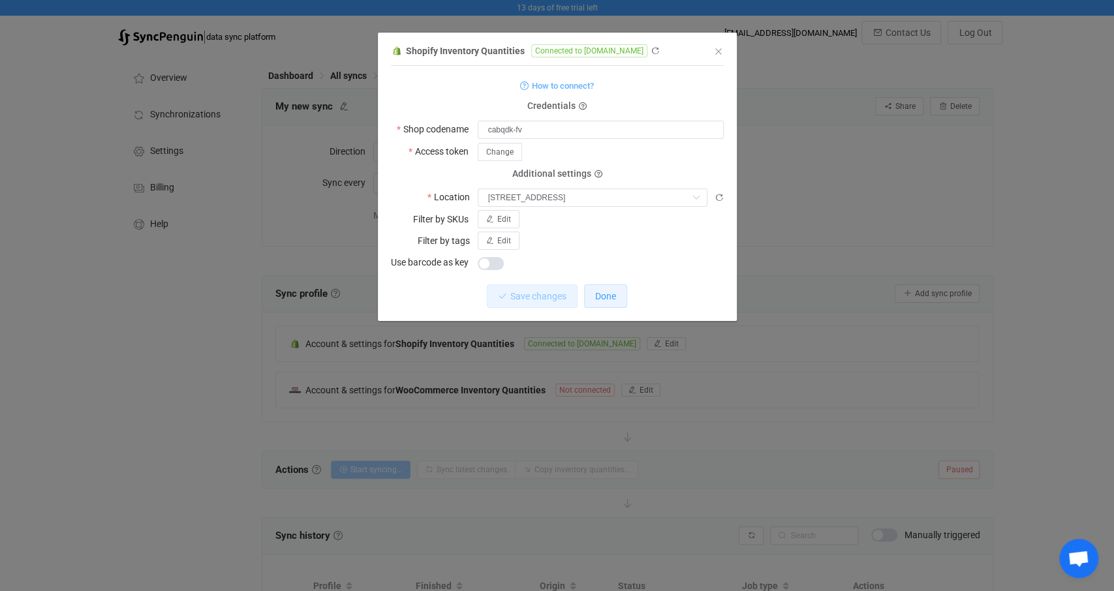
click at [608, 304] on button "Done" at bounding box center [605, 297] width 43 height 24
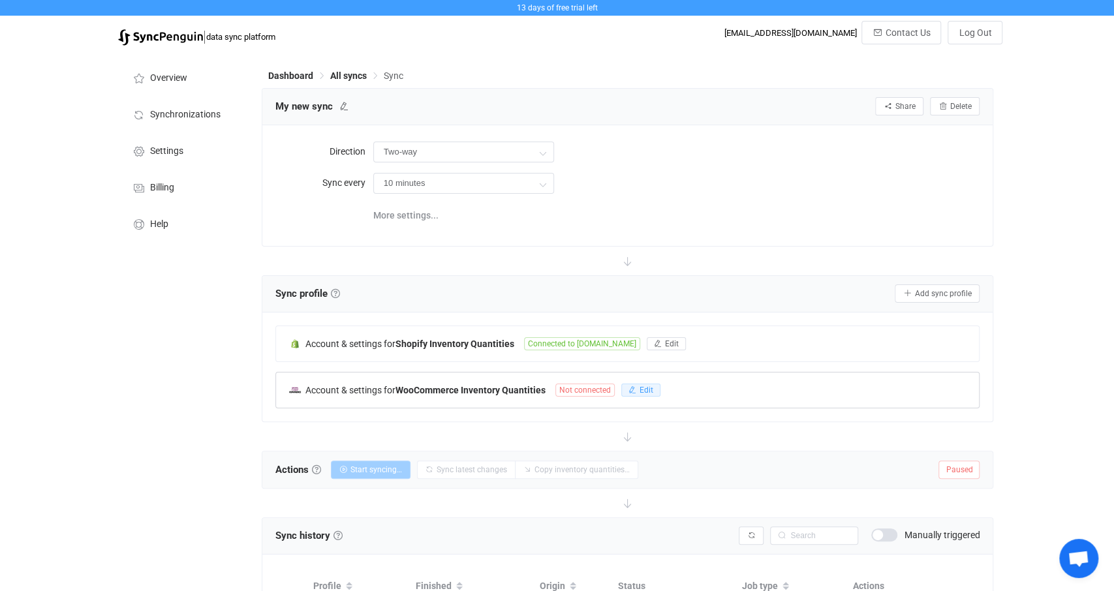
click at [650, 391] on span "Edit" at bounding box center [647, 390] width 14 height 9
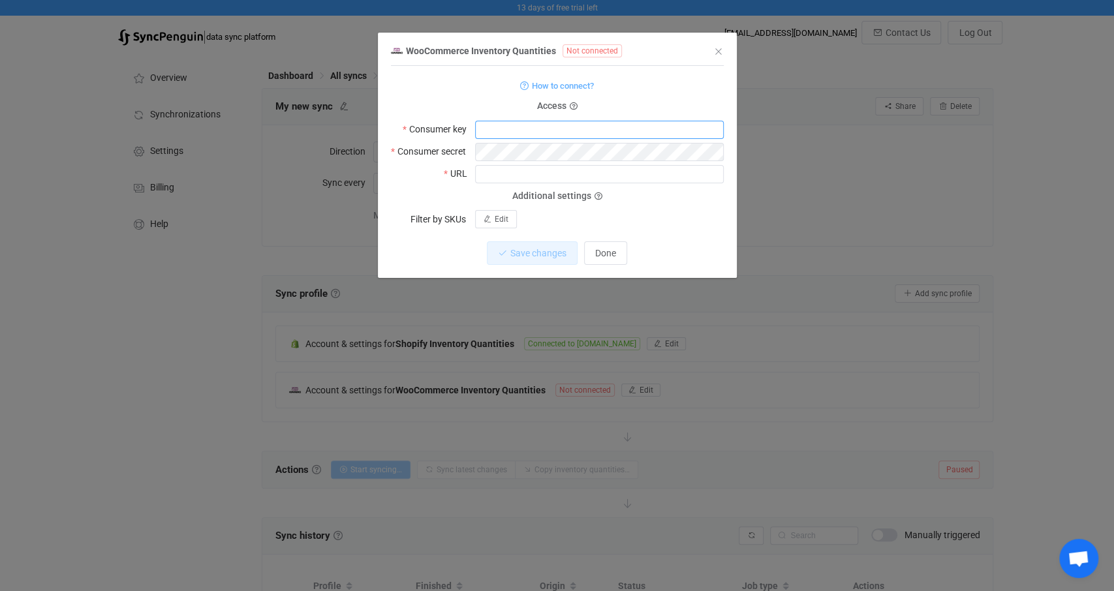
click at [491, 129] on input "dialog" at bounding box center [599, 130] width 249 height 18
click at [564, 87] on span "How to connect?" at bounding box center [563, 85] width 62 height 15
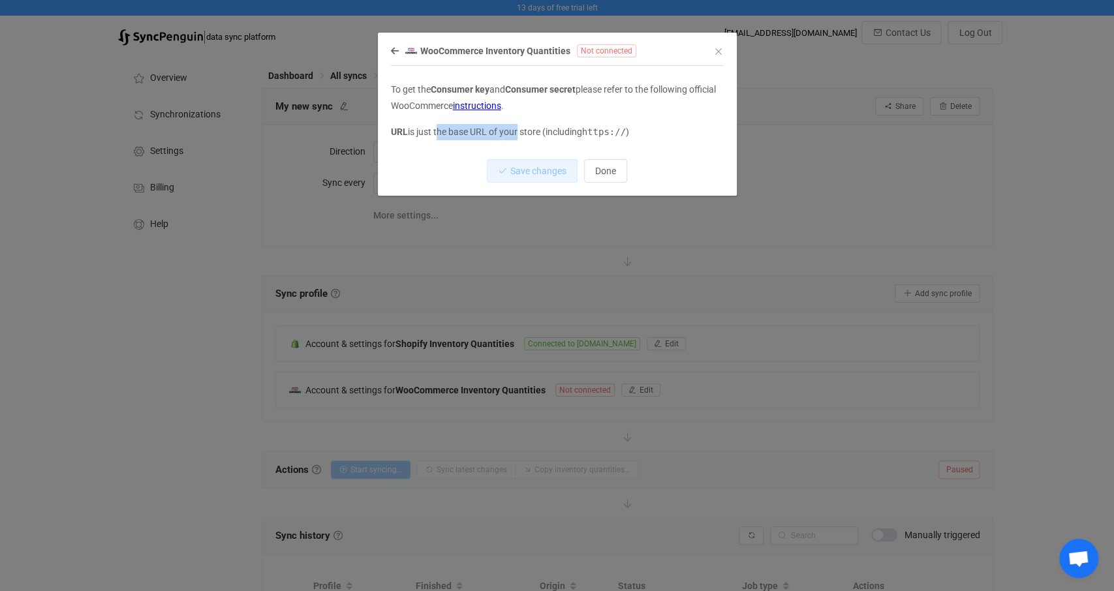
drag, startPoint x: 512, startPoint y: 132, endPoint x: 570, endPoint y: 133, distance: 57.4
click at [527, 131] on p "URL is just the base URL of your store (including https:// )" at bounding box center [557, 132] width 333 height 16
click at [570, 133] on p "URL is just the base URL of your store (including https:// )" at bounding box center [557, 132] width 333 height 16
click at [511, 129] on p "URL is just the base URL of your store (including https:// )" at bounding box center [557, 132] width 333 height 16
click at [574, 130] on p "URL is just the base URL of your store (including https:// )" at bounding box center [557, 132] width 333 height 16
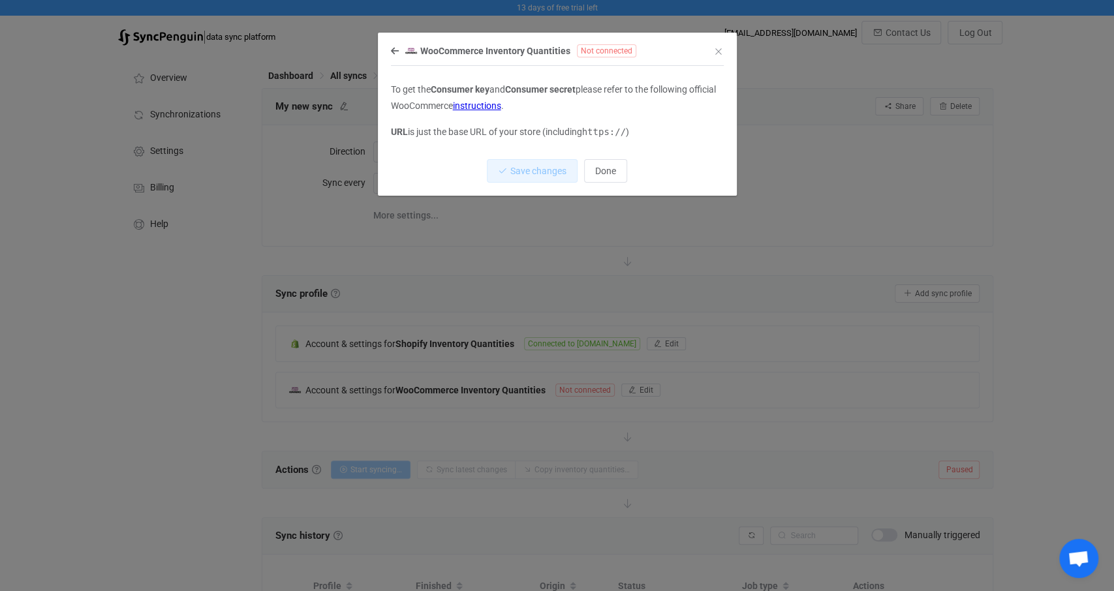
click at [501, 105] on link "instructions" at bounding box center [477, 106] width 48 height 10
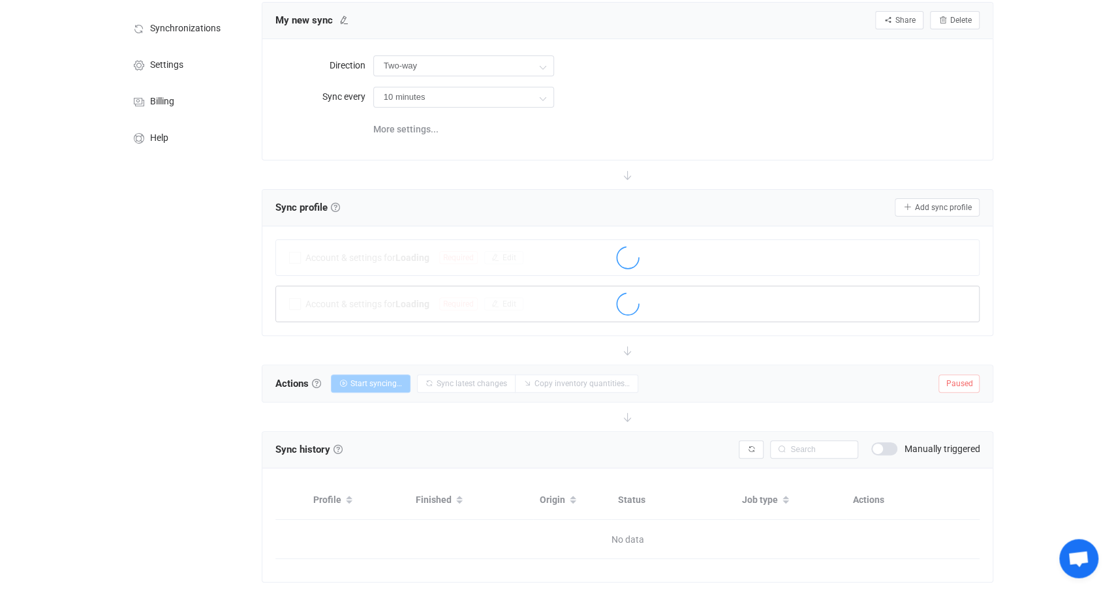
scroll to position [118, 0]
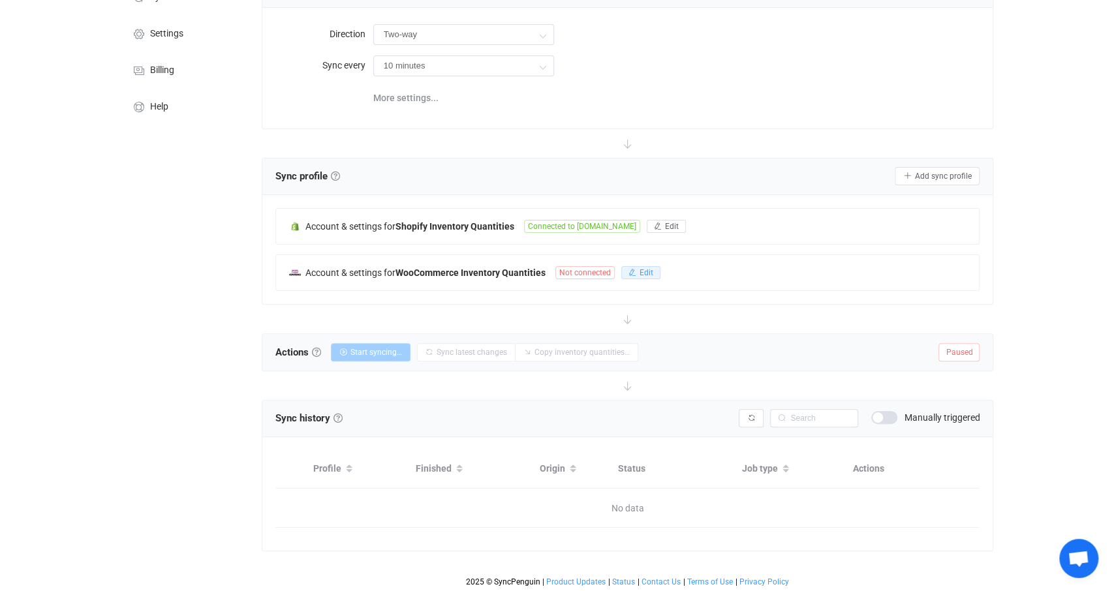
click at [646, 270] on span "Edit" at bounding box center [647, 272] width 14 height 9
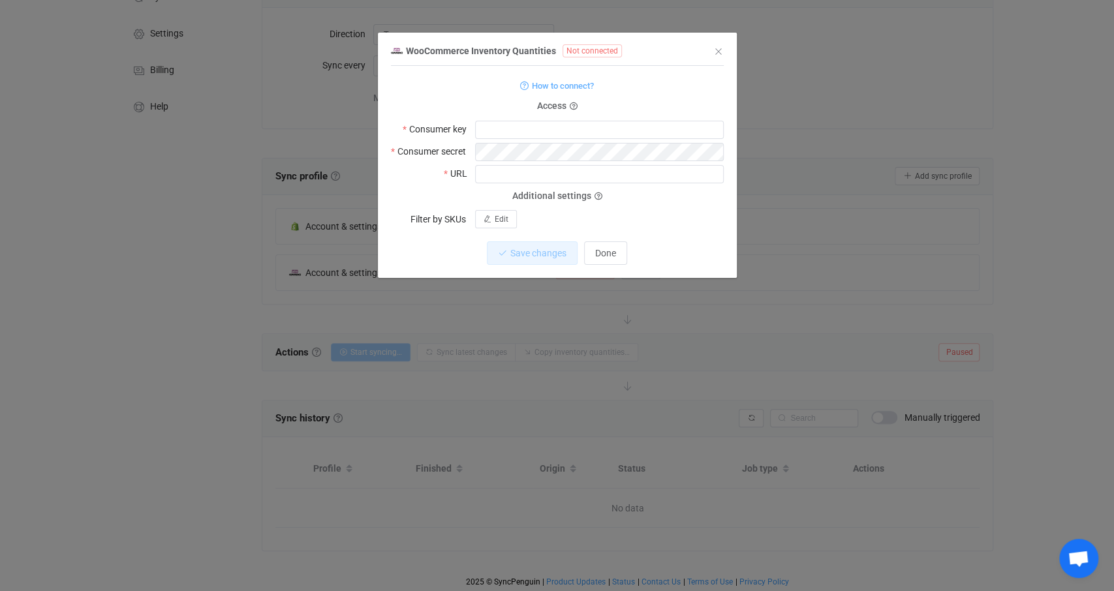
click at [473, 127] on label "Consumer key" at bounding box center [439, 129] width 72 height 18
click at [560, 131] on input "dialog" at bounding box center [599, 130] width 249 height 18
click at [498, 130] on input "dialog" at bounding box center [599, 130] width 249 height 18
paste input "ck_f3b3d5b043d4f676540fb49bbdf38dff16e063e5"
type input "ck_f3b3d5b043d4f676540fb49bbdf38dff16e063e5"
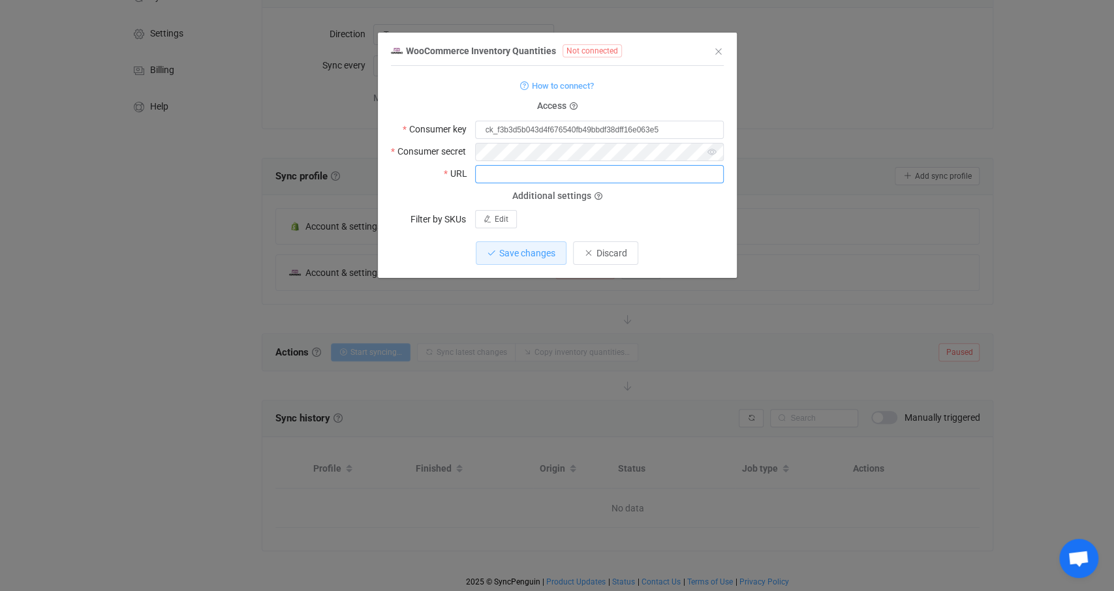
click at [505, 166] on input "dialog" at bounding box center [599, 174] width 249 height 18
click at [524, 181] on input "dialog" at bounding box center [599, 174] width 249 height 18
click at [712, 153] on icon "dialog" at bounding box center [712, 152] width 16 height 18
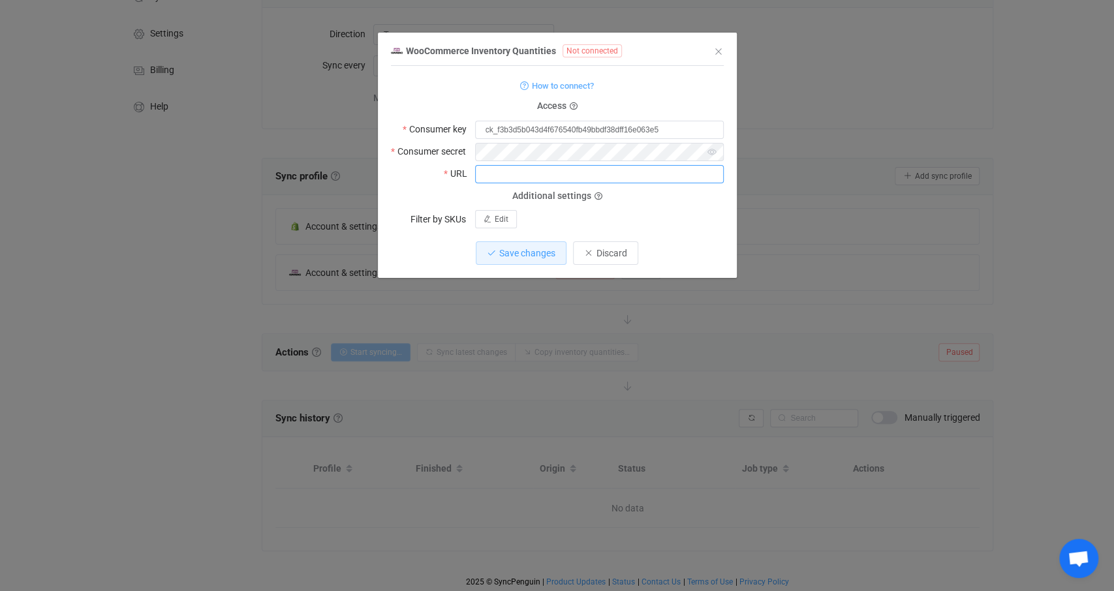
click at [514, 175] on input "dialog" at bounding box center [599, 174] width 249 height 18
click at [532, 169] on input "dialog" at bounding box center [599, 174] width 249 height 18
paste input "cs_70622623b20d98c21d959c73551f0071ee23f649"
type input "cs_70622623b20d98c21d959c73551f0071ee23f649"
drag, startPoint x: 676, startPoint y: 174, endPoint x: 410, endPoint y: 172, distance: 265.7
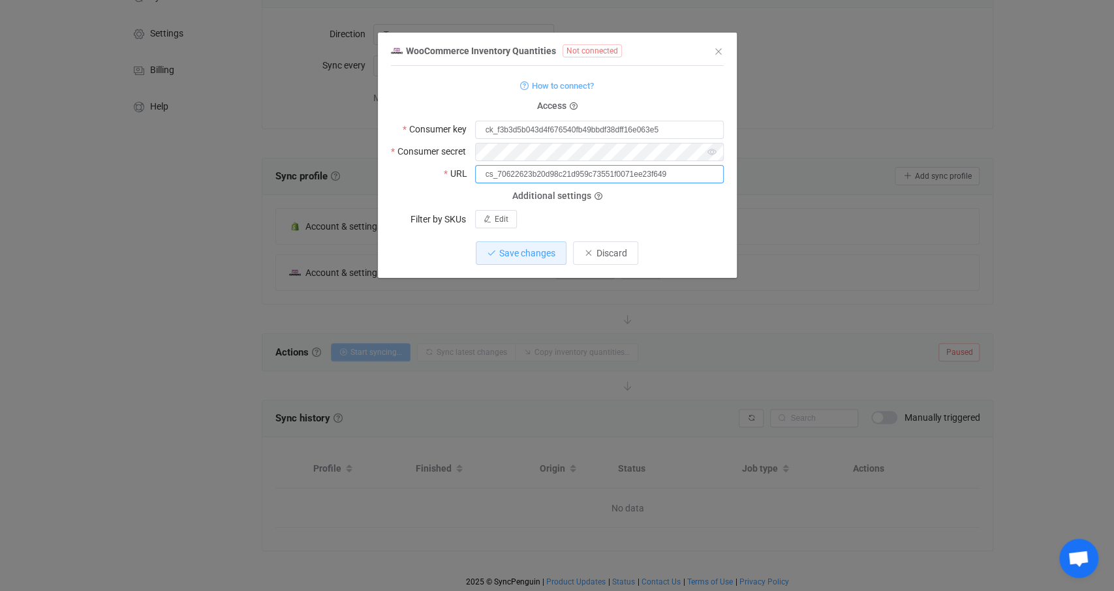
click at [475, 170] on input "cs_70622623b20d98c21d959c73551f0071ee23f649" at bounding box center [599, 174] width 249 height 18
click at [493, 172] on input "dialog" at bounding box center [599, 174] width 249 height 18
paste input "[URL][DOMAIN_NAME]"
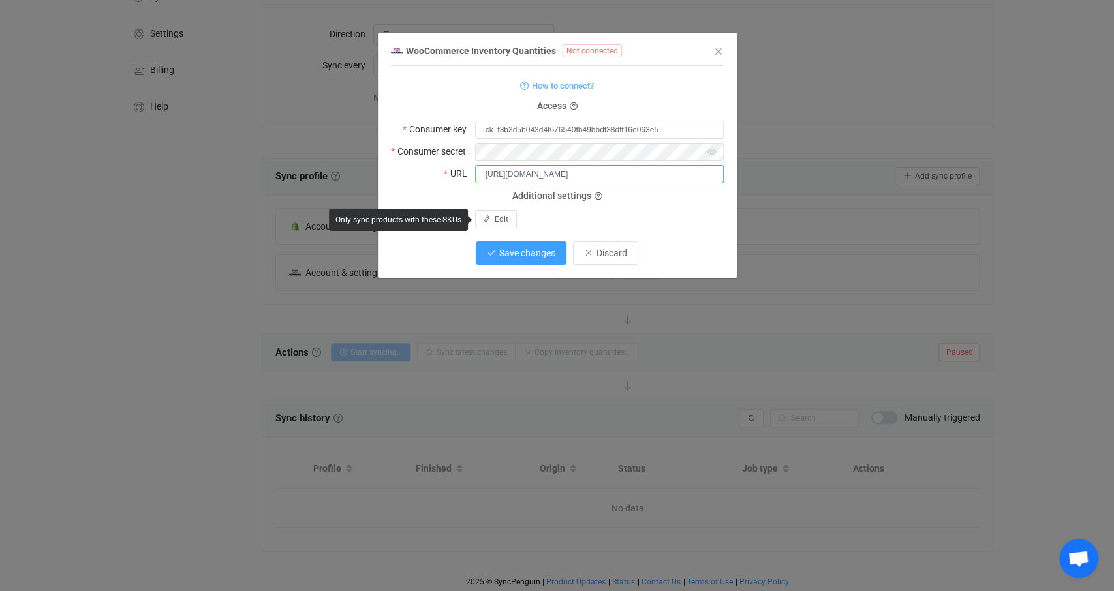
type input "[URL][DOMAIN_NAME]"
click at [542, 253] on span "Save changes" at bounding box center [527, 253] width 56 height 10
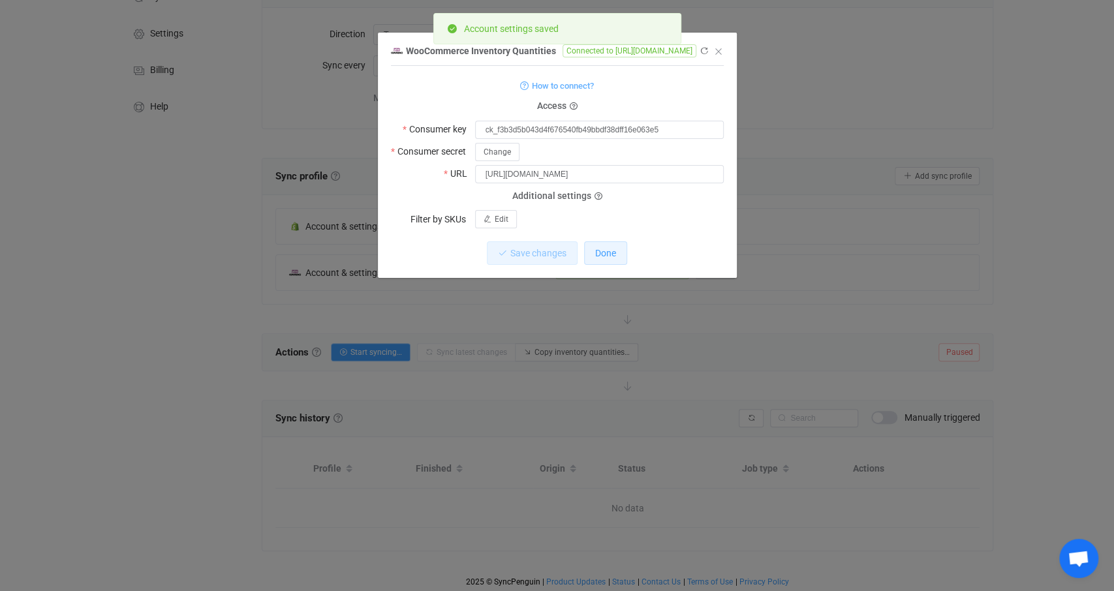
click at [608, 260] on button "Done" at bounding box center [605, 254] width 43 height 24
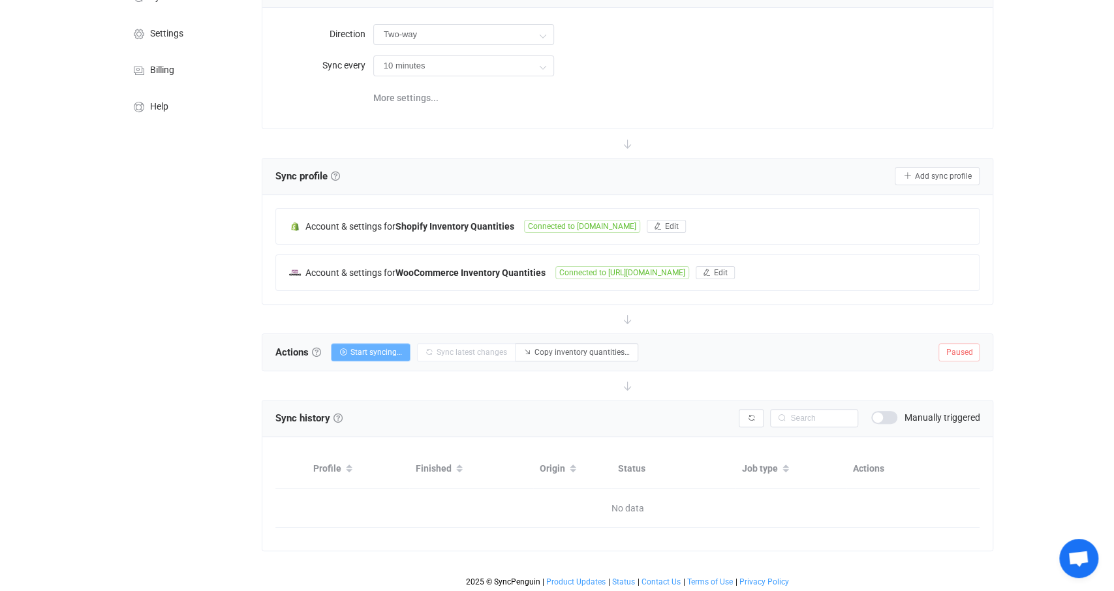
click at [388, 348] on span "Start syncing…" at bounding box center [377, 352] width 52 height 9
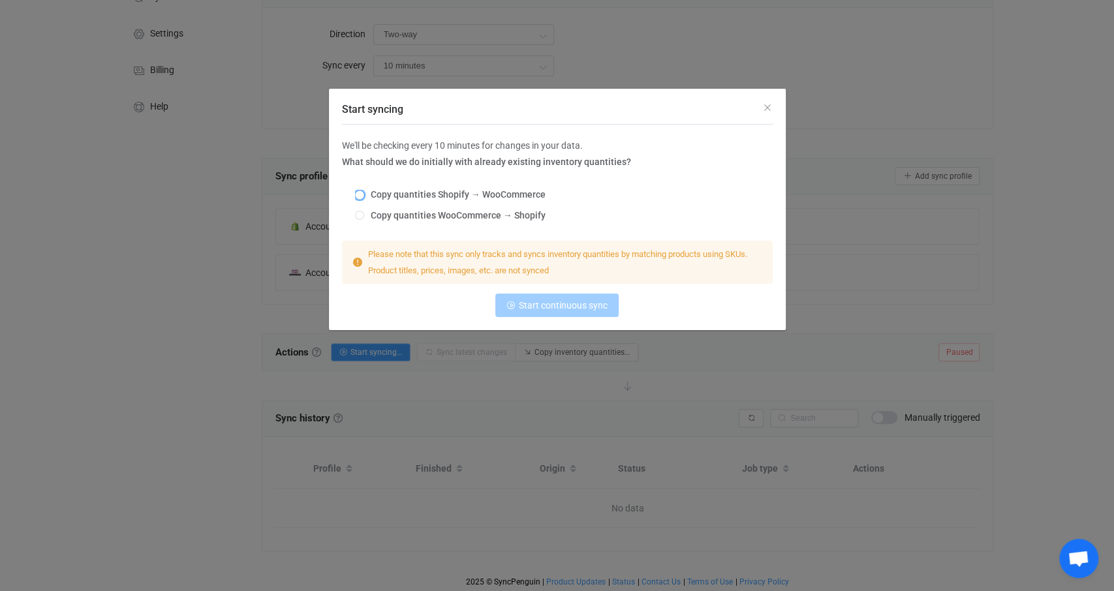
click at [424, 195] on span "Copy quantities Shopify → WooCommerce" at bounding box center [454, 194] width 181 height 10
click at [364, 195] on input "Copy quantities Shopify → WooCommerce" at bounding box center [359, 196] width 9 height 10
radio input "true"
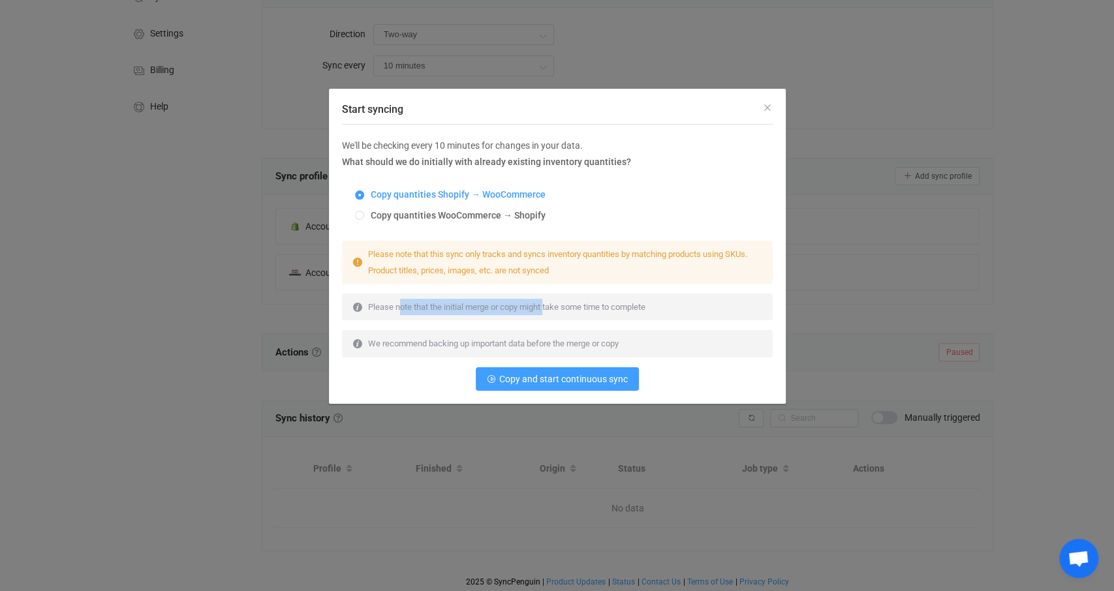
drag, startPoint x: 399, startPoint y: 304, endPoint x: 584, endPoint y: 303, distance: 185.4
click at [561, 303] on span "Please note that the initial merge or copy might take some time to complete" at bounding box center [506, 307] width 277 height 10
drag, startPoint x: 623, startPoint y: 306, endPoint x: 502, endPoint y: 304, distance: 121.4
click at [513, 304] on span "Please note that the initial merge or copy might take some time to complete" at bounding box center [506, 307] width 277 height 10
click at [435, 306] on span "Please note that the initial merge or copy might take some time to complete" at bounding box center [506, 307] width 277 height 10
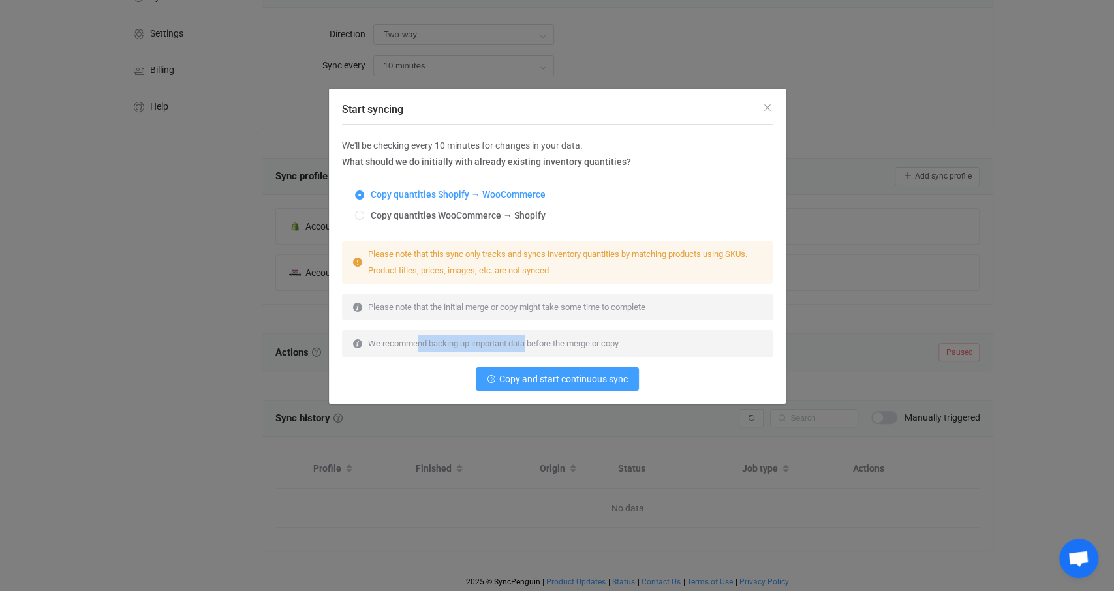
click at [537, 343] on span "We recommend backing up important data before the merge or copy" at bounding box center [493, 344] width 251 height 10
drag, startPoint x: 611, startPoint y: 345, endPoint x: 428, endPoint y: 334, distance: 183.8
click at [436, 334] on div "We recommend backing up important data before the merge or copy" at bounding box center [557, 343] width 431 height 27
click at [401, 337] on div "We recommend backing up important data before the merge or copy" at bounding box center [493, 344] width 261 height 16
drag, startPoint x: 418, startPoint y: 255, endPoint x: 482, endPoint y: 255, distance: 64.0
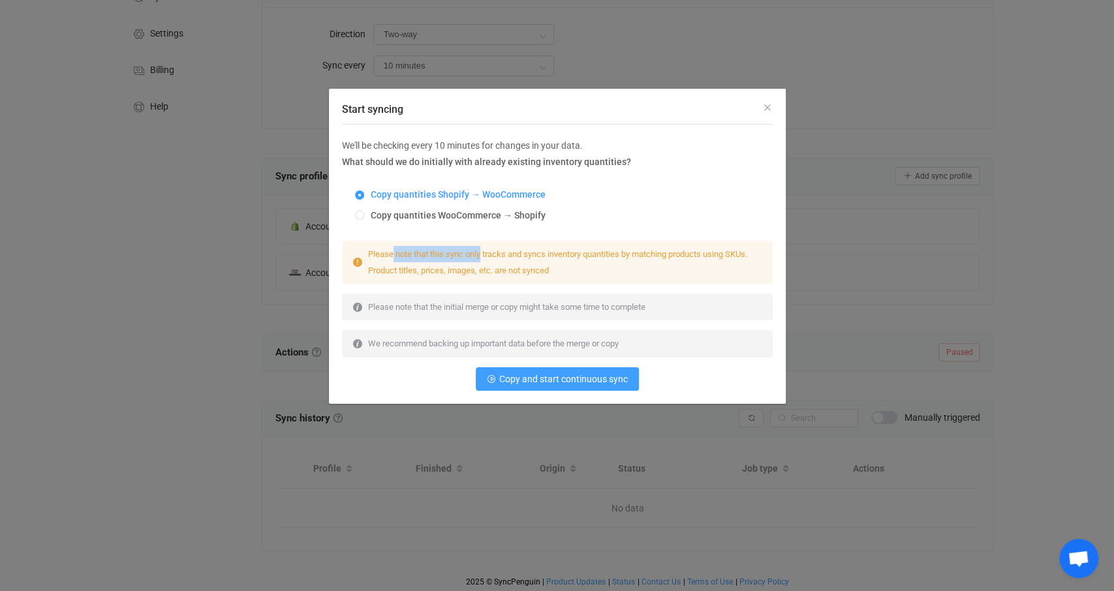
click at [482, 255] on span "Please note that this sync only tracks and syncs inventory quantities by matchi…" at bounding box center [557, 262] width 379 height 26
click at [515, 255] on span "Please note that this sync only tracks and syncs inventory quantities by matchi…" at bounding box center [557, 262] width 379 height 26
drag, startPoint x: 401, startPoint y: 274, endPoint x: 473, endPoint y: 274, distance: 71.2
click at [454, 274] on span "Please note that this sync only tracks and syncs inventory quantities by matchi…" at bounding box center [557, 262] width 379 height 26
drag, startPoint x: 522, startPoint y: 273, endPoint x: 428, endPoint y: 271, distance: 94.0
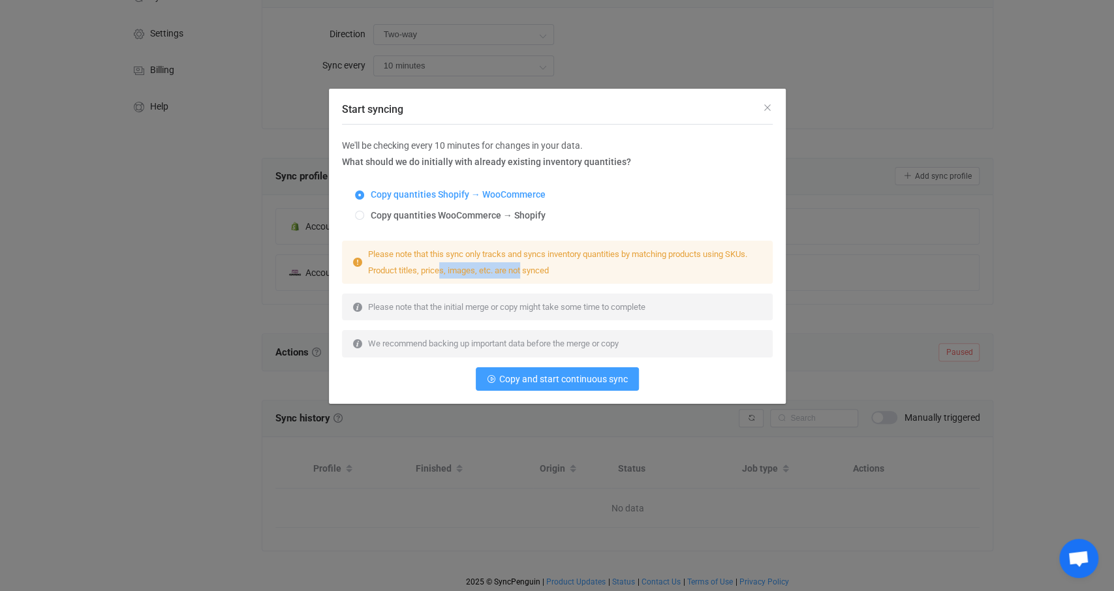
click at [430, 271] on span "Please note that this sync only tracks and syncs inventory quantities by matchi…" at bounding box center [557, 262] width 379 height 26
drag, startPoint x: 394, startPoint y: 274, endPoint x: 544, endPoint y: 270, distance: 150.2
click at [480, 273] on span "Please note that this sync only tracks and syncs inventory quantities by matchi…" at bounding box center [557, 262] width 379 height 26
click at [546, 270] on span "Please note that this sync only tracks and syncs inventory quantities by matchi…" at bounding box center [557, 262] width 379 height 26
drag, startPoint x: 378, startPoint y: 255, endPoint x: 501, endPoint y: 255, distance: 122.7
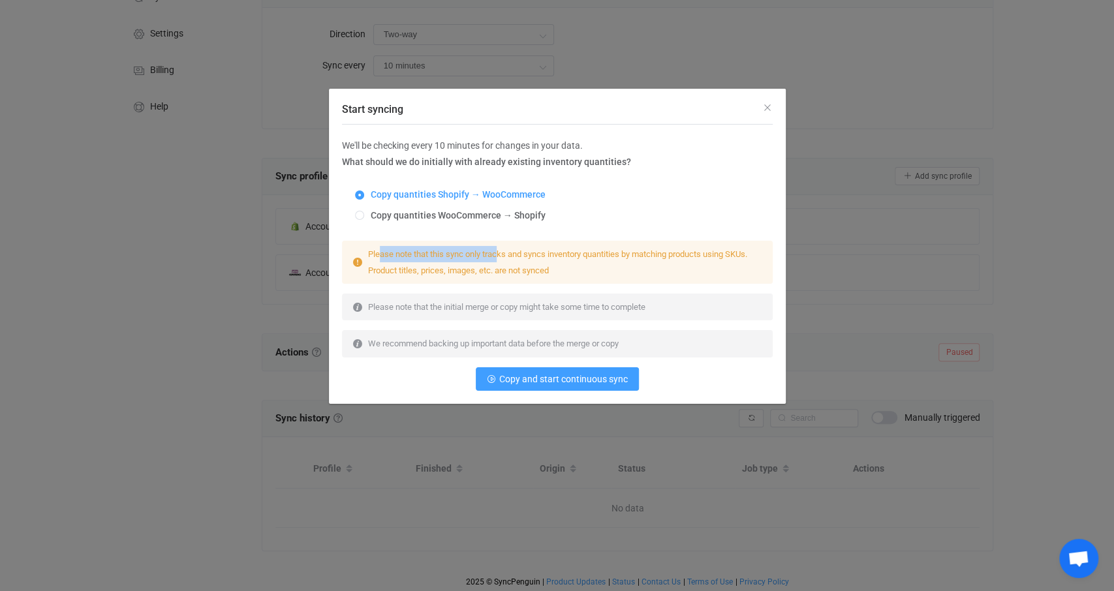
click at [501, 255] on span "Please note that this sync only tracks and syncs inventory quantities by matchi…" at bounding box center [557, 262] width 379 height 26
click at [553, 377] on span "Copy and start continuous sync" at bounding box center [563, 379] width 129 height 10
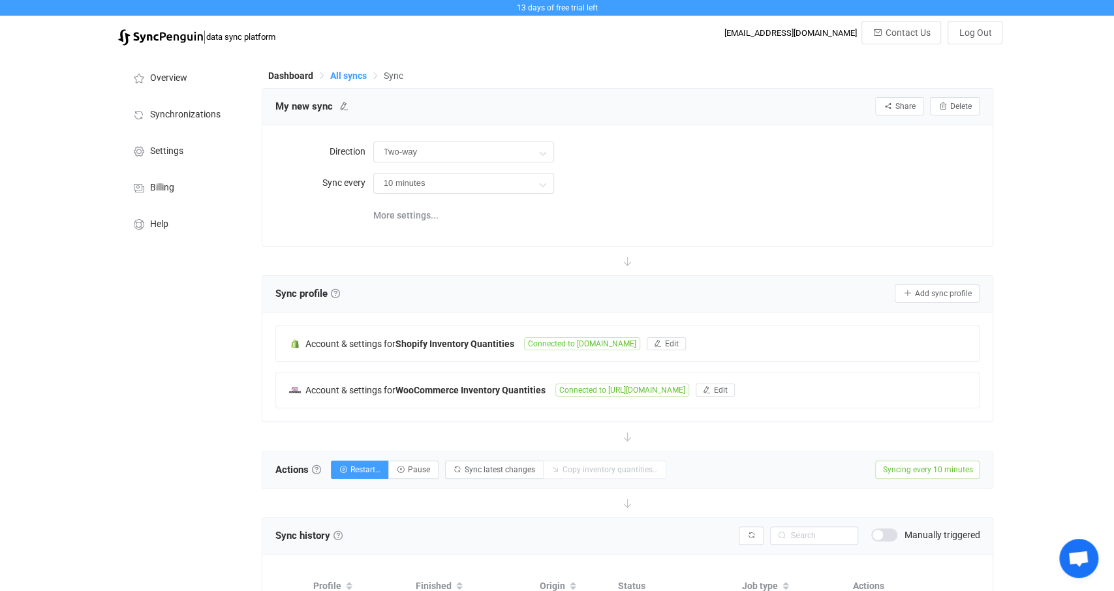
click at [344, 76] on span "All syncs" at bounding box center [348, 76] width 37 height 10
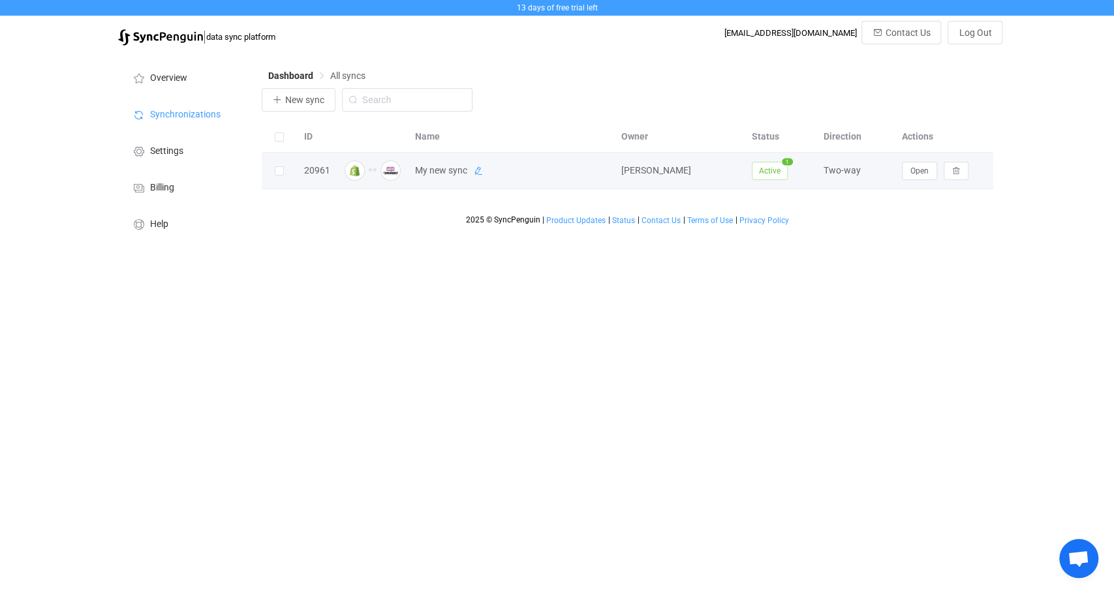
click at [477, 176] on icon at bounding box center [478, 170] width 9 height 9
click at [311, 172] on div "20961" at bounding box center [317, 170] width 39 height 15
click at [926, 172] on span "Open" at bounding box center [920, 170] width 18 height 9
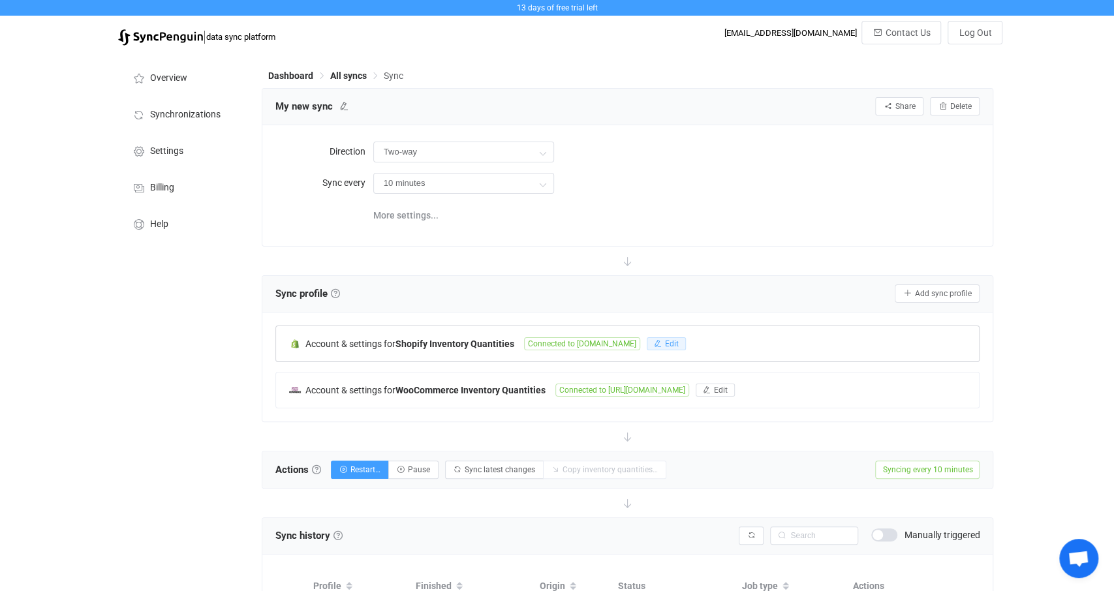
click at [679, 342] on span "Edit" at bounding box center [672, 343] width 14 height 9
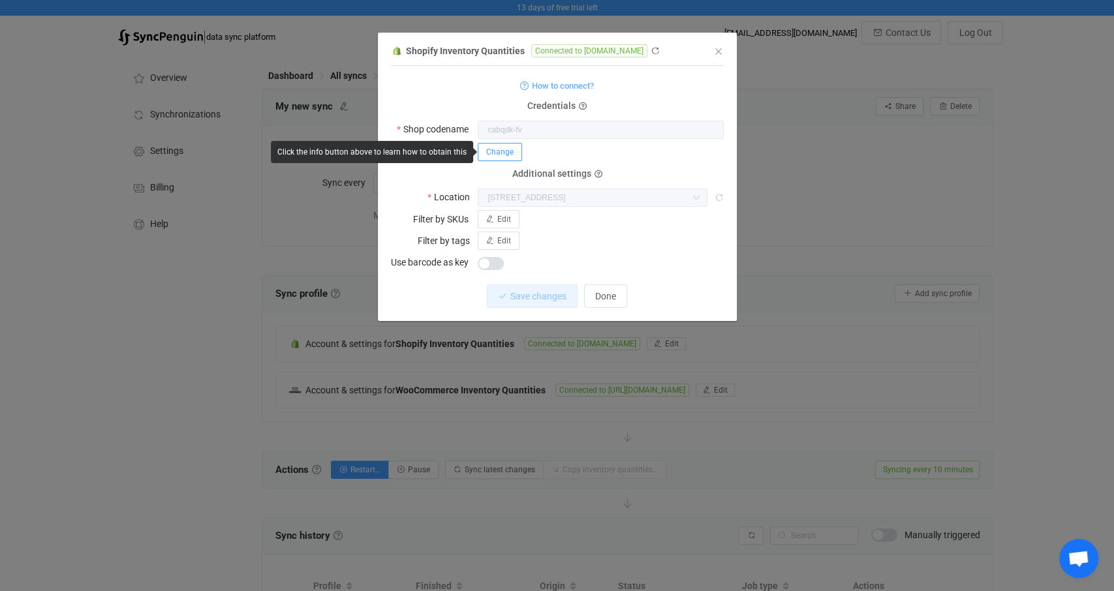
click at [495, 153] on span "Change" at bounding box center [499, 152] width 27 height 9
click at [703, 157] on button "Cancel" at bounding box center [704, 151] width 41 height 18
click at [503, 153] on span "Change" at bounding box center [499, 152] width 27 height 9
click at [633, 153] on icon "dialog" at bounding box center [632, 151] width 16 height 18
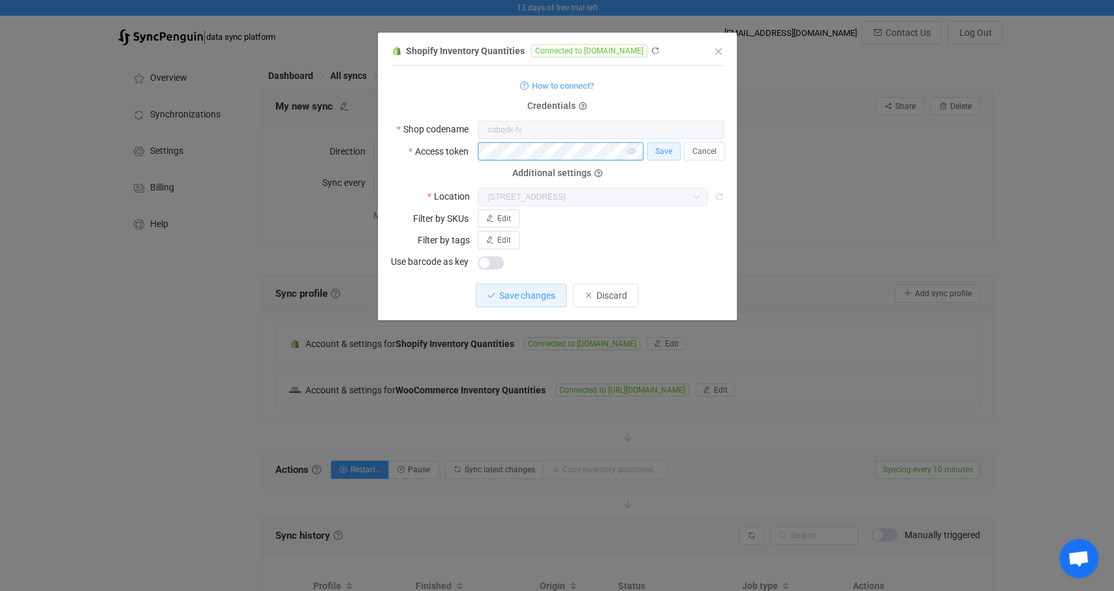
scroll to position [0, 40]
click at [668, 157] on button "Save" at bounding box center [664, 151] width 34 height 18
click at [609, 298] on span "Done" at bounding box center [605, 296] width 21 height 10
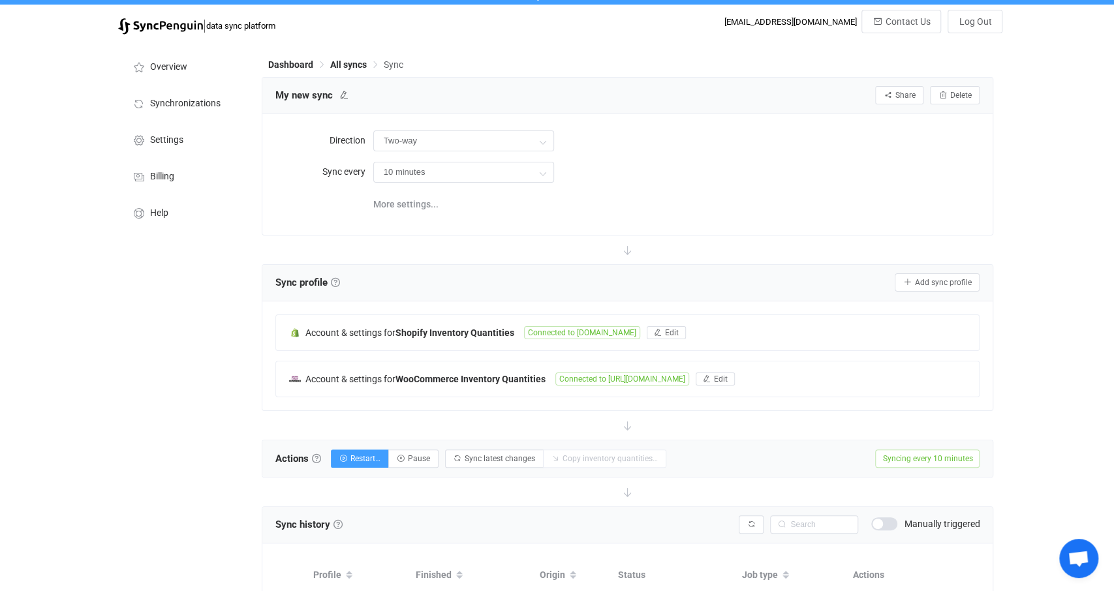
scroll to position [0, 0]
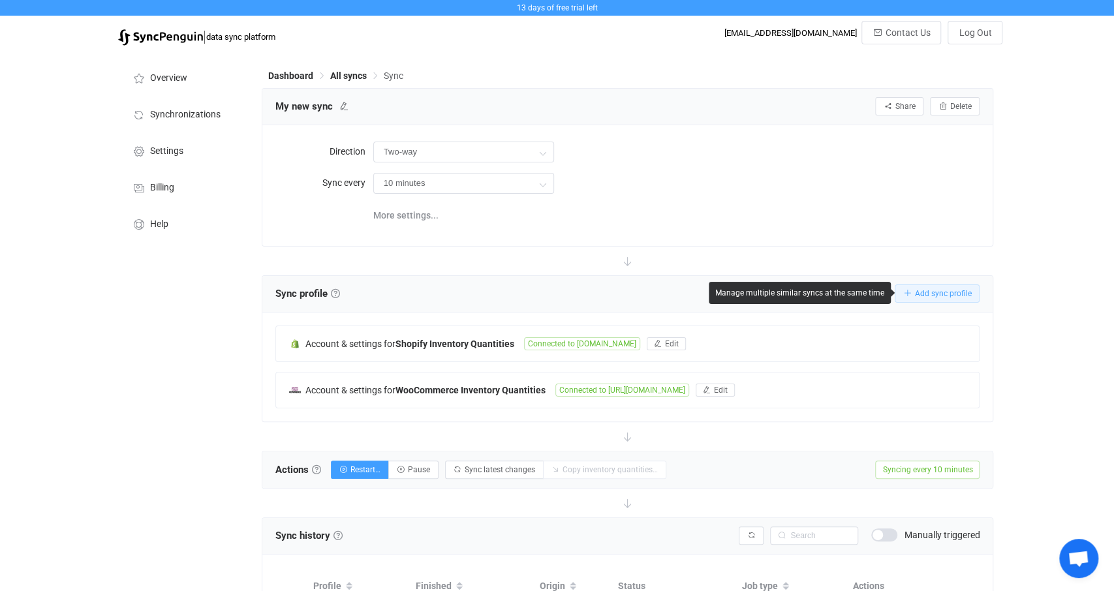
click at [932, 290] on span "Add sync profile" at bounding box center [943, 293] width 57 height 9
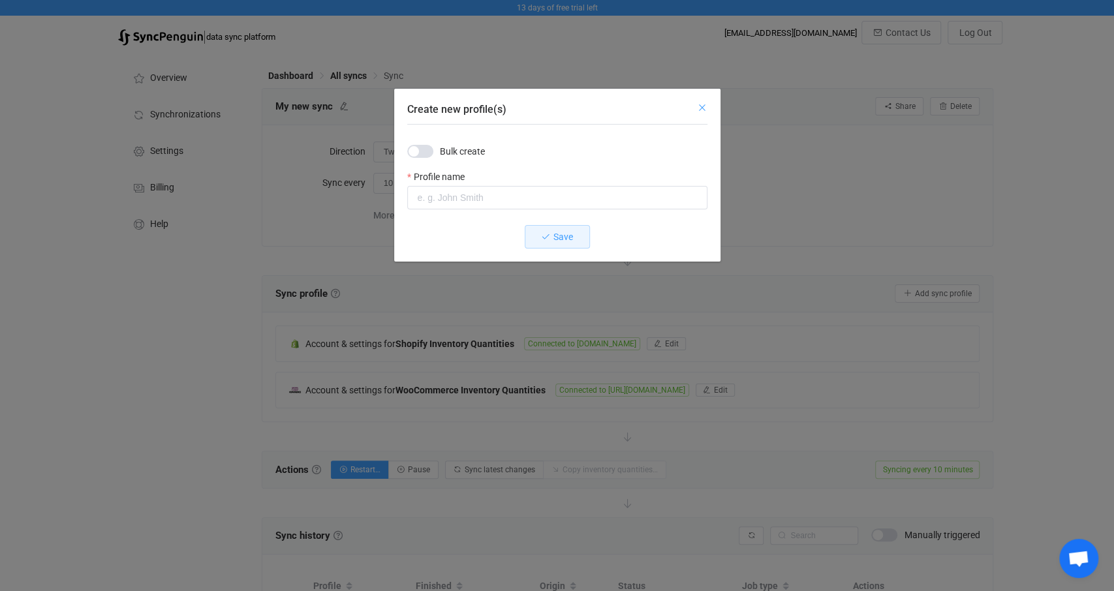
click at [704, 105] on icon "Close" at bounding box center [702, 107] width 10 height 10
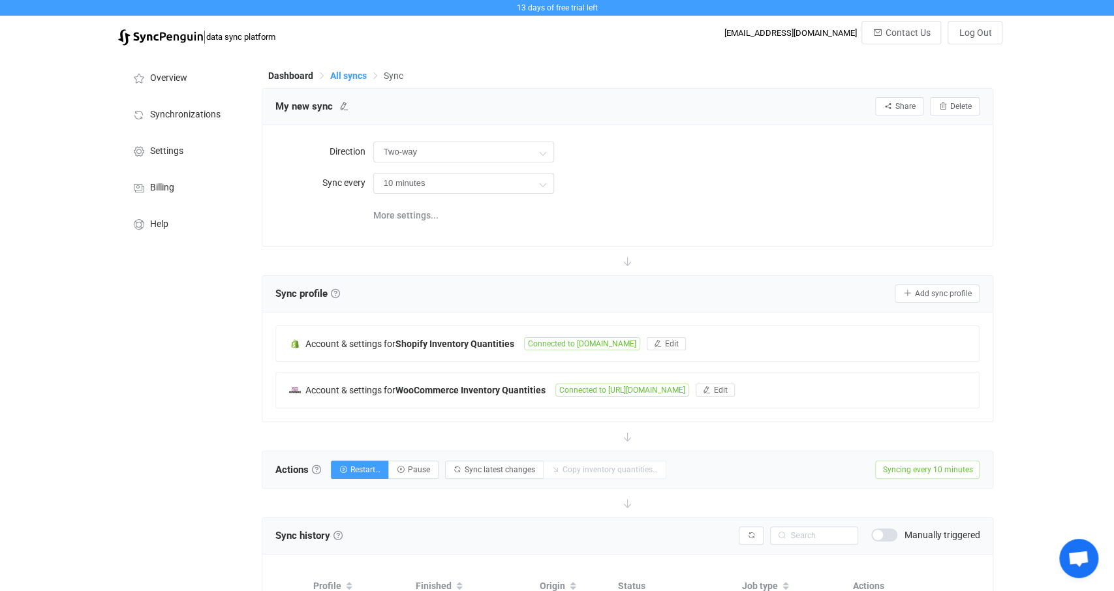
click at [346, 72] on span "All syncs" at bounding box center [348, 76] width 37 height 10
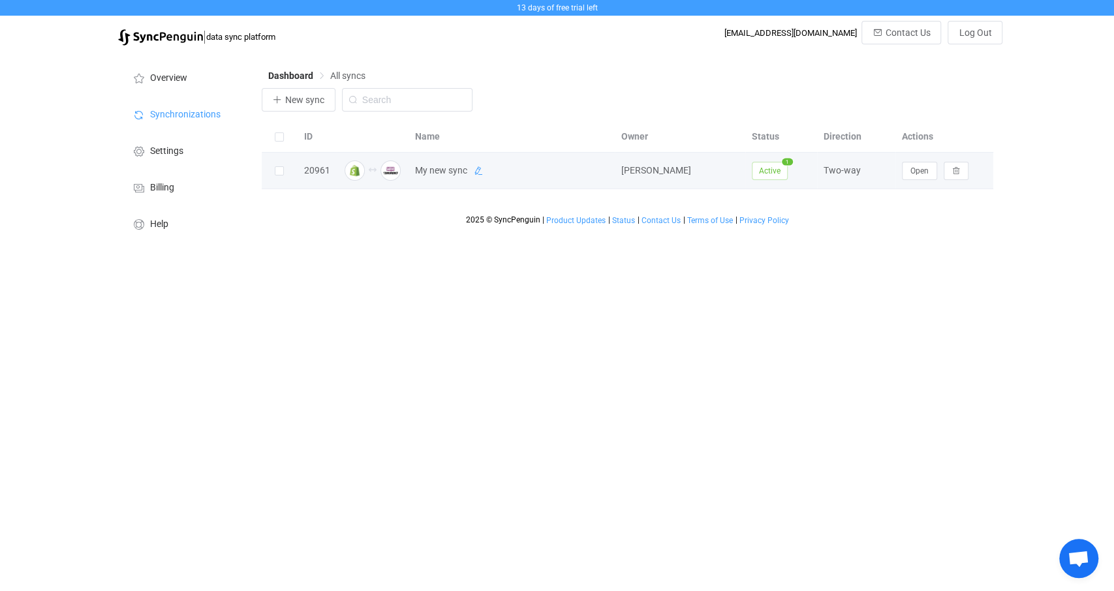
click at [480, 171] on icon at bounding box center [478, 170] width 9 height 9
drag, startPoint x: 492, startPoint y: 171, endPoint x: 395, endPoint y: 166, distance: 96.7
click at [409, 166] on input "My new sync" at bounding box center [495, 171] width 172 height 20
type input "S"
type input "FD -> Aemely/NL"
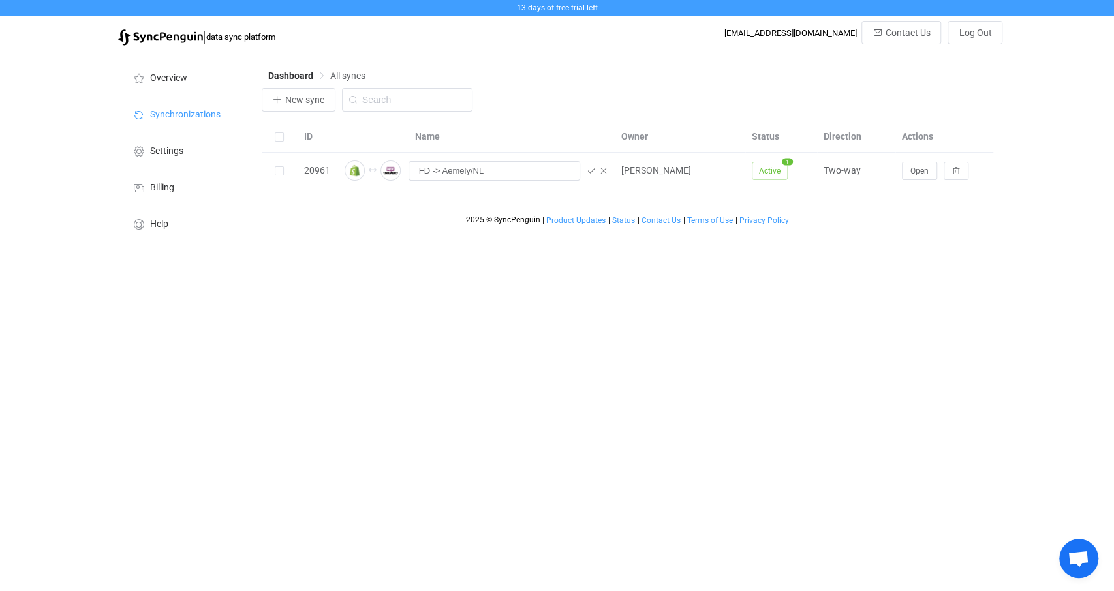
click at [436, 248] on html "13 days of free trial left | data sync platform [EMAIL_ADDRESS][DOMAIN_NAME] Co…" at bounding box center [557, 124] width 1114 height 248
click at [590, 171] on icon at bounding box center [591, 170] width 9 height 9
click at [494, 170] on icon at bounding box center [493, 170] width 9 height 9
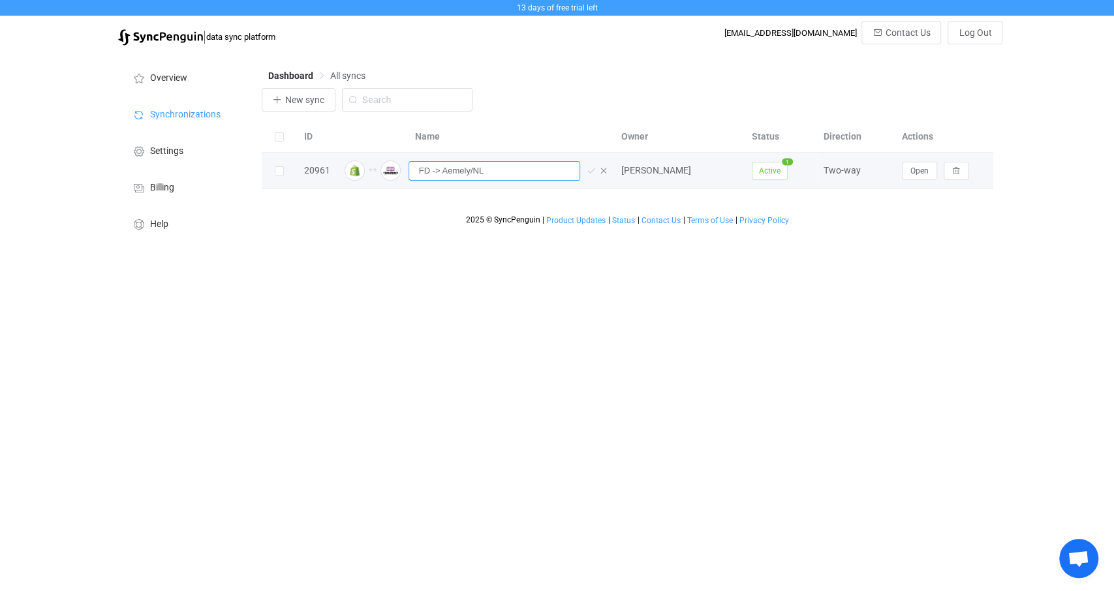
click at [431, 176] on input "FD -> Aemely/NL" at bounding box center [495, 171] width 172 height 20
type input "FD <-> Aemely/NL"
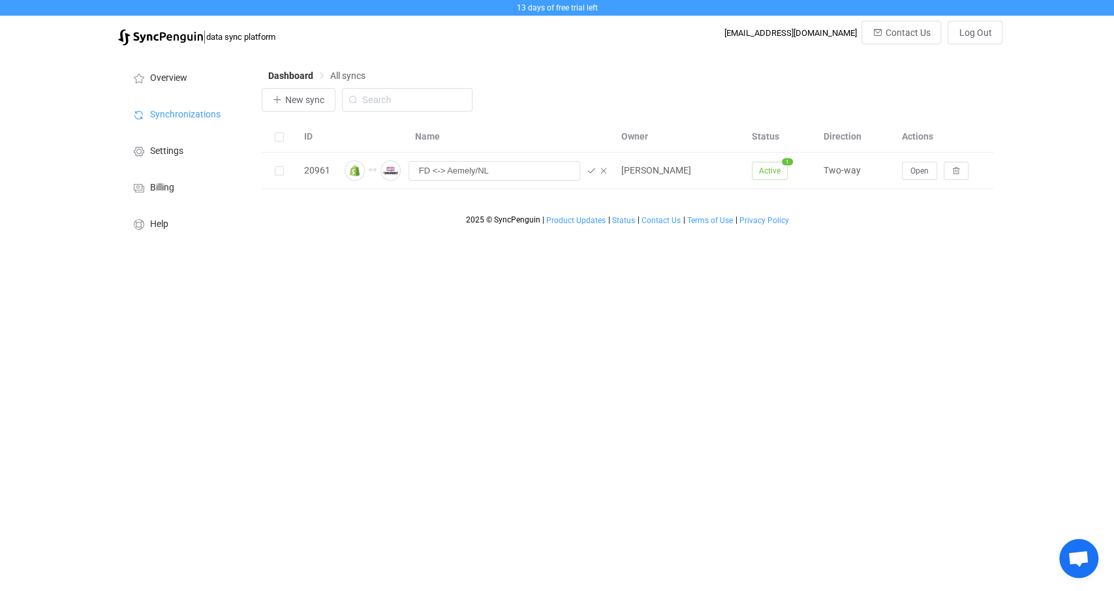
click at [446, 248] on html "13 days of free trial left | data sync platform [EMAIL_ADDRESS][DOMAIN_NAME] Co…" at bounding box center [557, 124] width 1114 height 248
click at [595, 170] on icon at bounding box center [591, 170] width 9 height 9
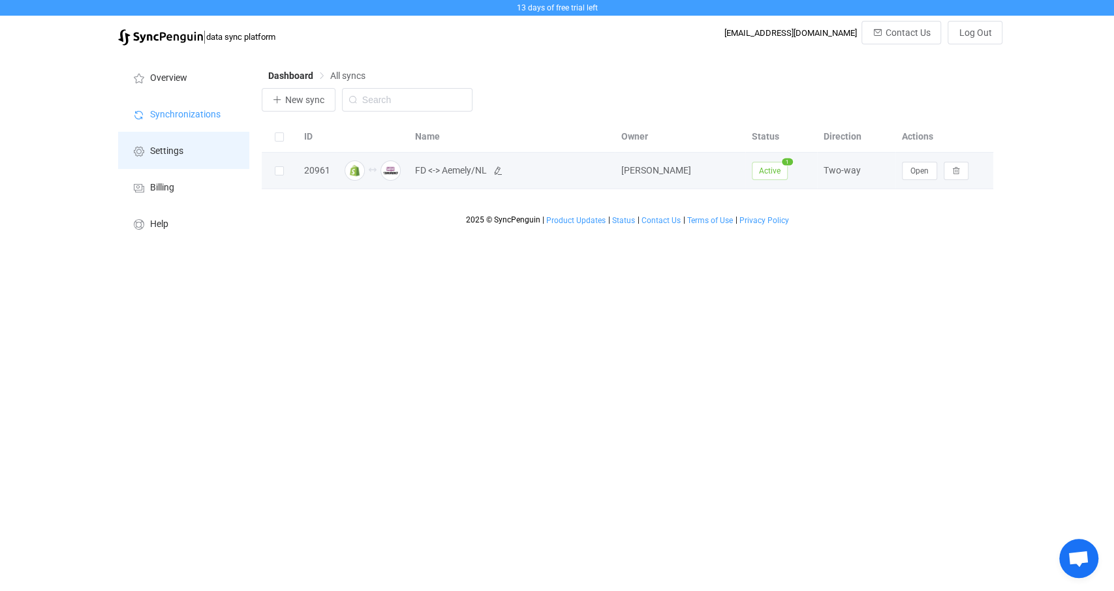
click at [163, 153] on span "Settings" at bounding box center [166, 151] width 33 height 10
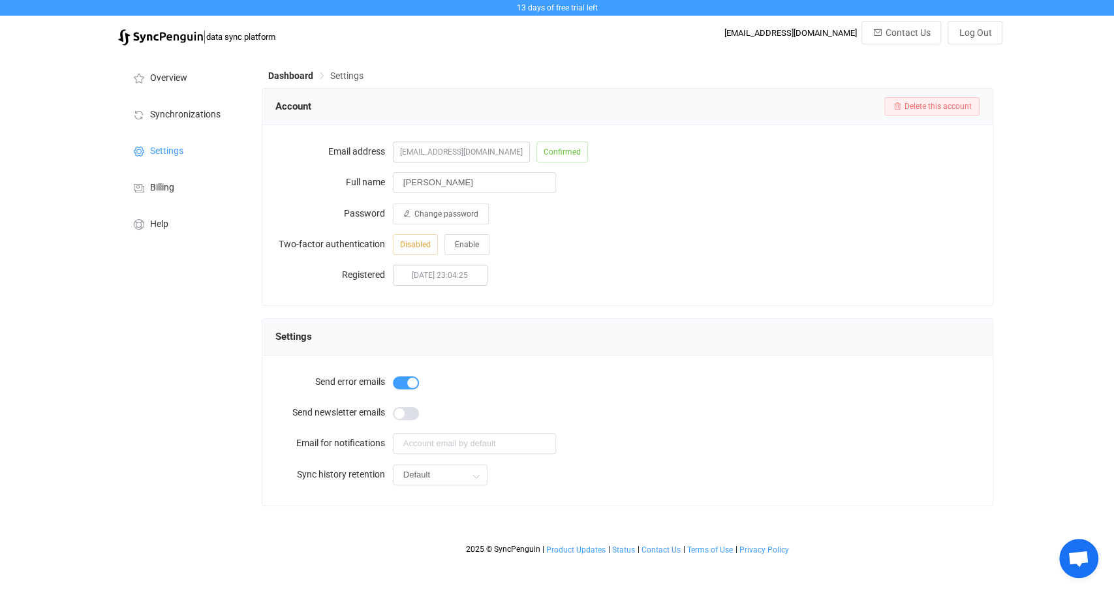
click at [410, 413] on span at bounding box center [406, 413] width 26 height 13
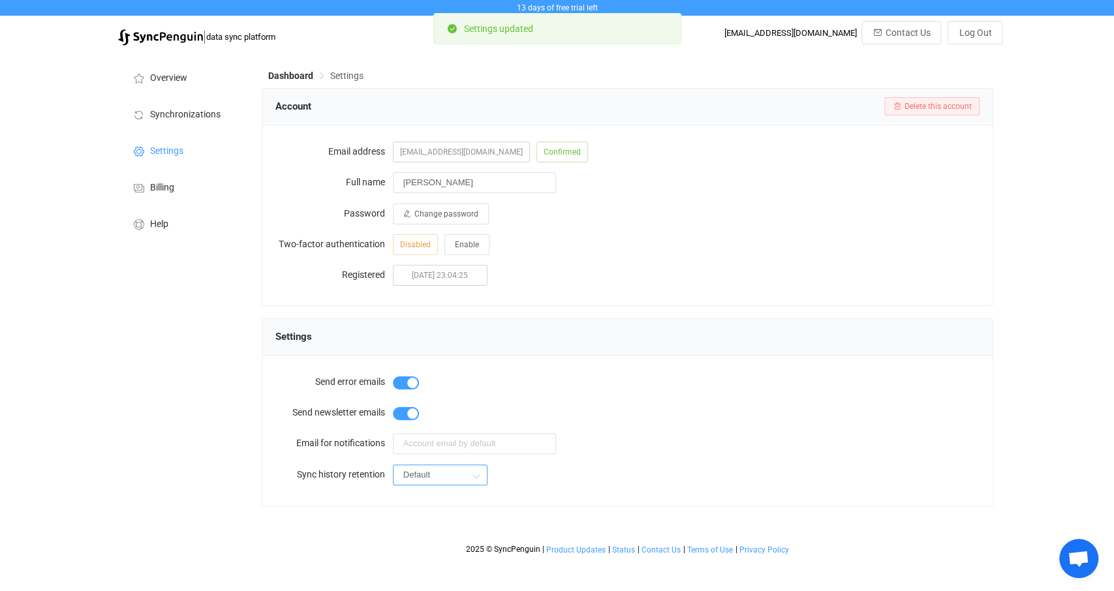
click at [441, 475] on input "Default" at bounding box center [440, 475] width 95 height 21
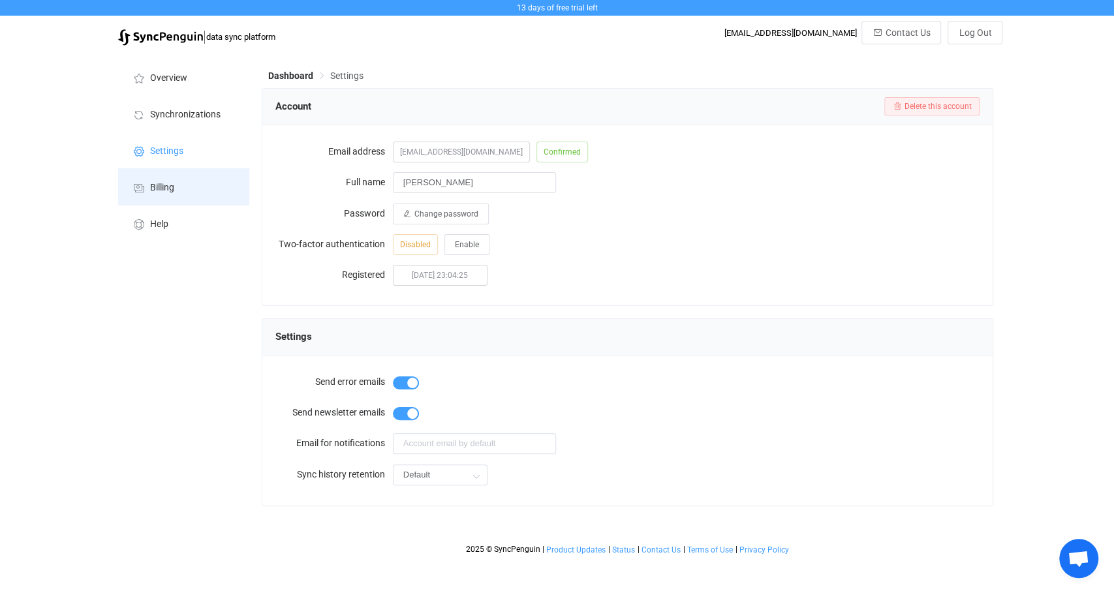
click at [177, 196] on li "Billing" at bounding box center [183, 186] width 131 height 37
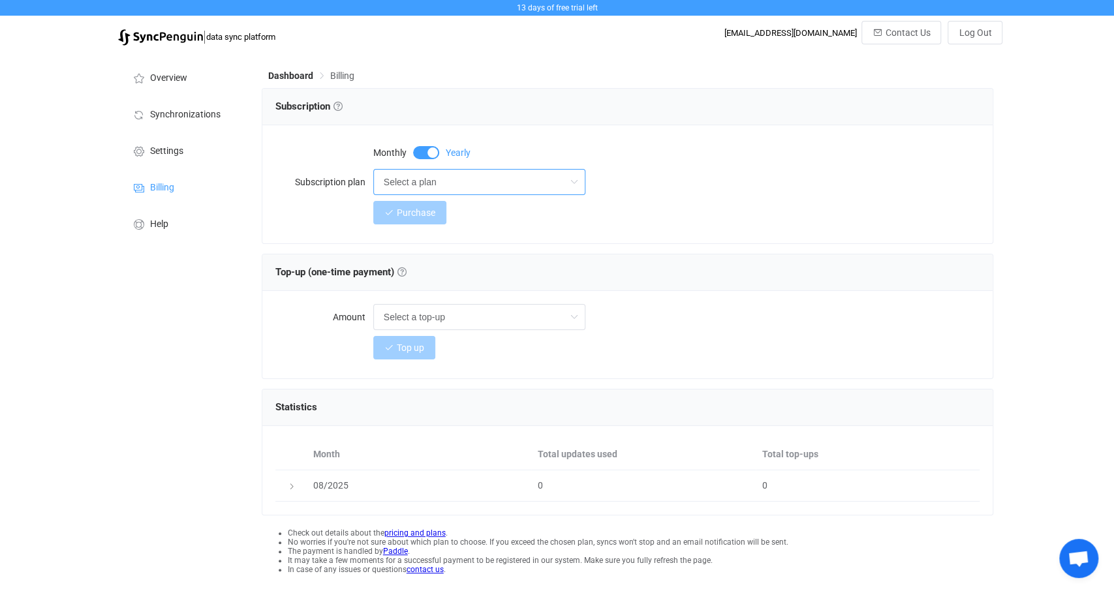
click at [424, 185] on input "Select a plan" at bounding box center [479, 182] width 212 height 26
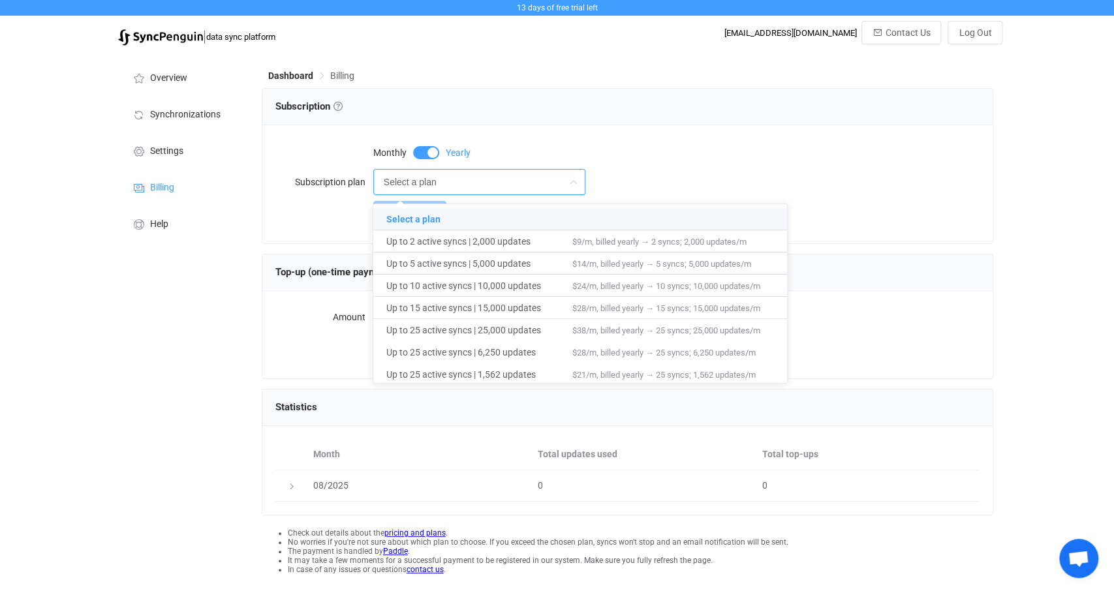
click at [495, 148] on div "Monthly Yearly" at bounding box center [676, 151] width 607 height 26
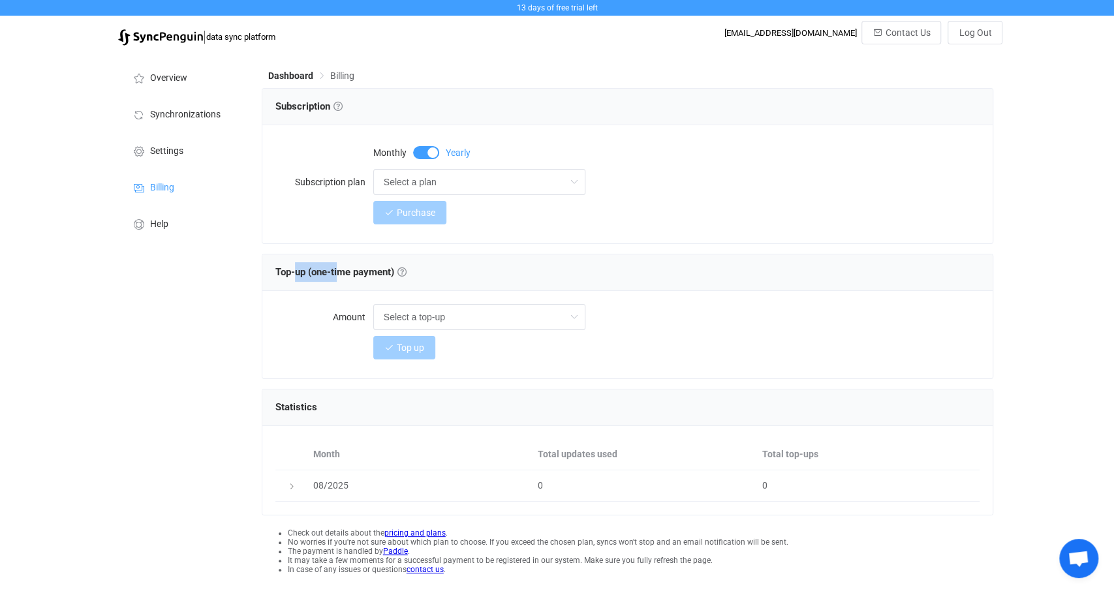
drag, startPoint x: 296, startPoint y: 271, endPoint x: 351, endPoint y: 272, distance: 54.2
click at [351, 272] on span "Top-up (one-time payment) Top-up (one-time payment) Get additional sync updates…" at bounding box center [340, 272] width 131 height 12
drag, startPoint x: 368, startPoint y: 272, endPoint x: 302, endPoint y: 274, distance: 65.3
click at [305, 274] on span "Top-up (one-time payment) Top-up (one-time payment) Get additional sync updates…" at bounding box center [340, 272] width 131 height 12
click at [302, 274] on span "Top-up (one-time payment) Top-up (one-time payment) Get additional sync updates…" at bounding box center [340, 272] width 131 height 12
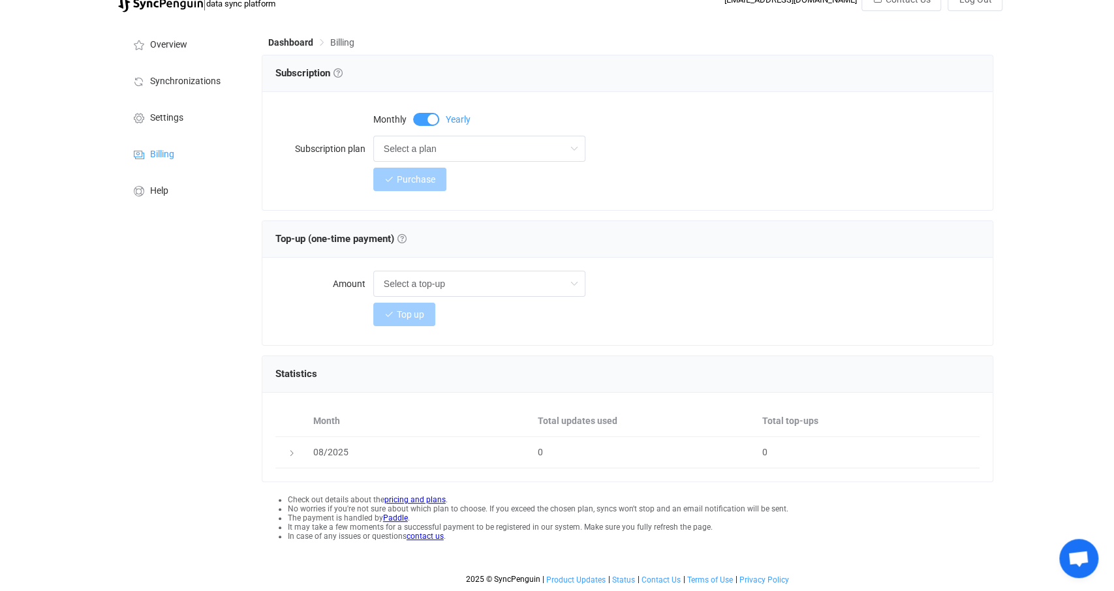
scroll to position [37, 0]
click at [420, 288] on input "text" at bounding box center [479, 284] width 212 height 26
click at [670, 248] on div "Top-up (one-time payment) Top-up (one-time payment) Get additional sync updates…" at bounding box center [627, 239] width 731 height 37
type input "Select a top-up"
click at [405, 238] on link at bounding box center [402, 238] width 9 height 9
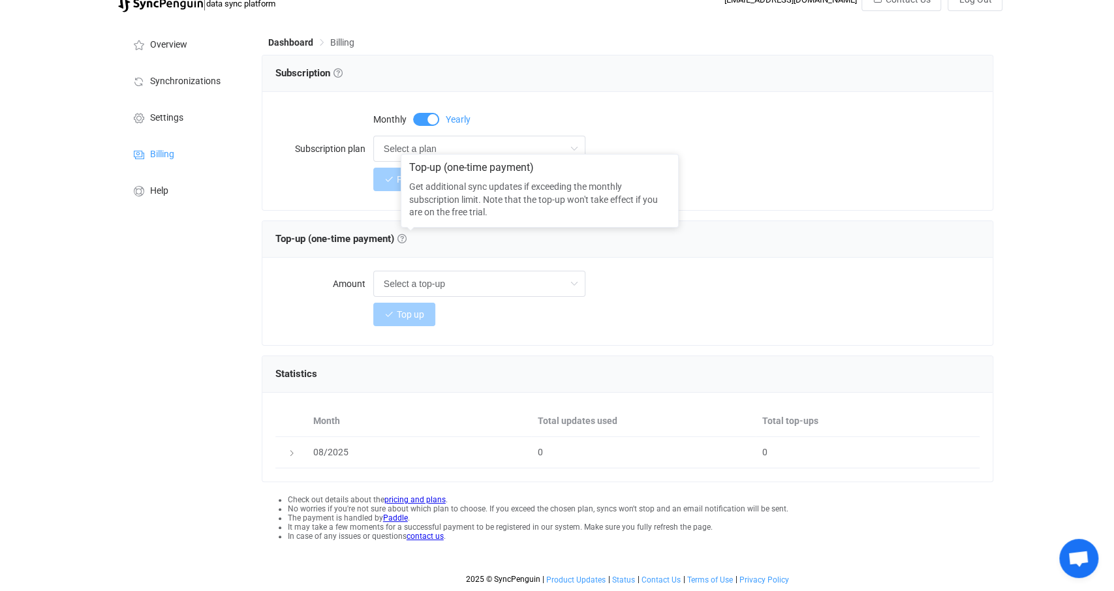
click at [557, 352] on div "Subscription Subscription Choose a subscription plan based on the number of act…" at bounding box center [628, 302] width 732 height 494
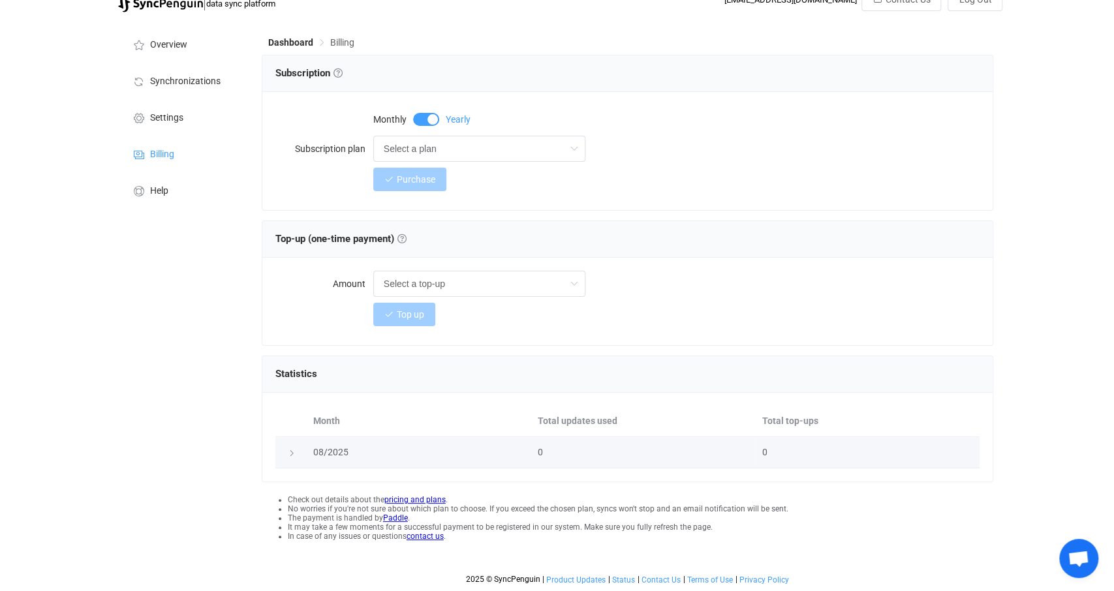
click at [283, 455] on div at bounding box center [291, 453] width 18 height 13
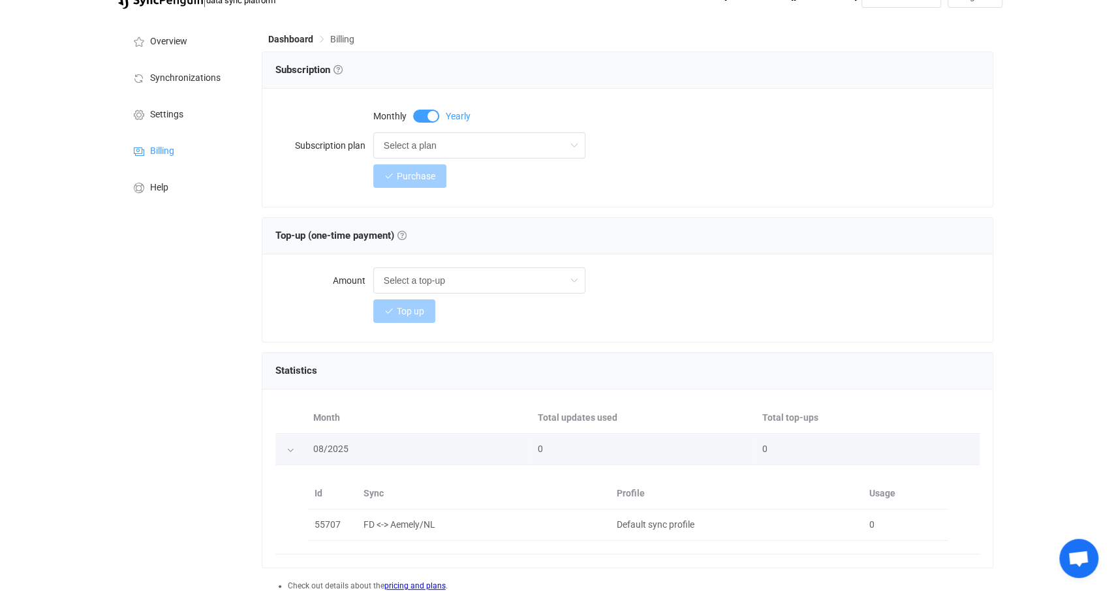
click at [290, 453] on icon at bounding box center [291, 451] width 8 height 8
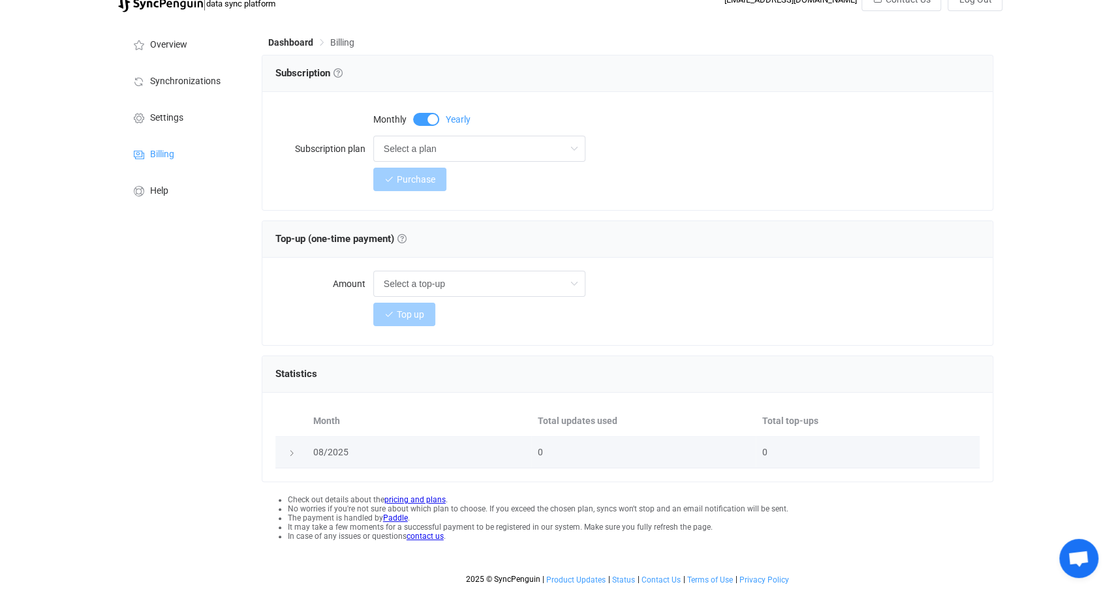
scroll to position [0, 0]
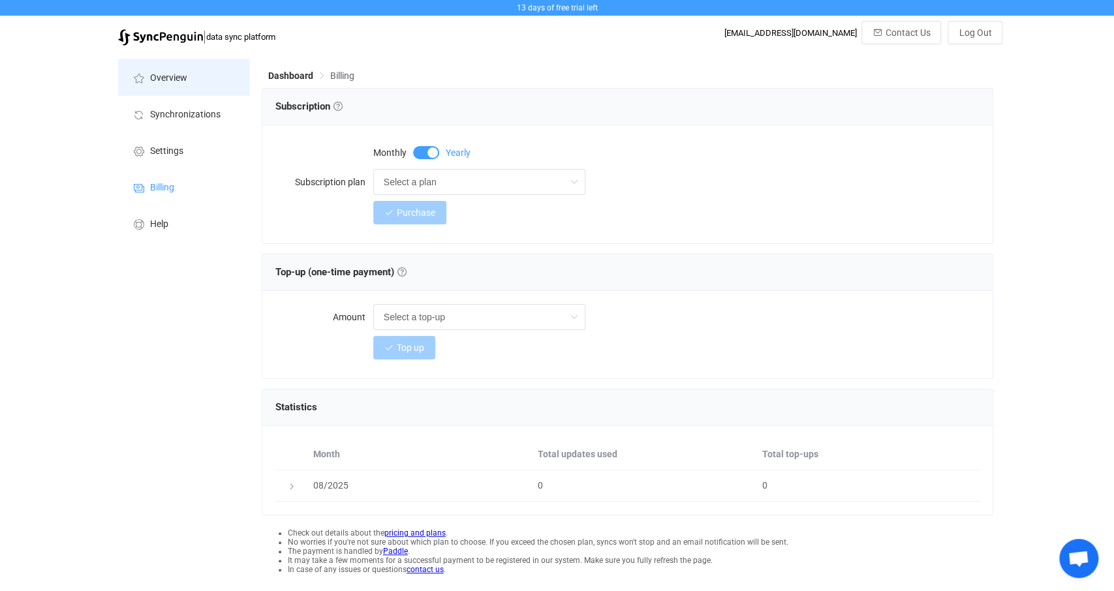
click at [169, 70] on li "Overview" at bounding box center [183, 77] width 131 height 37
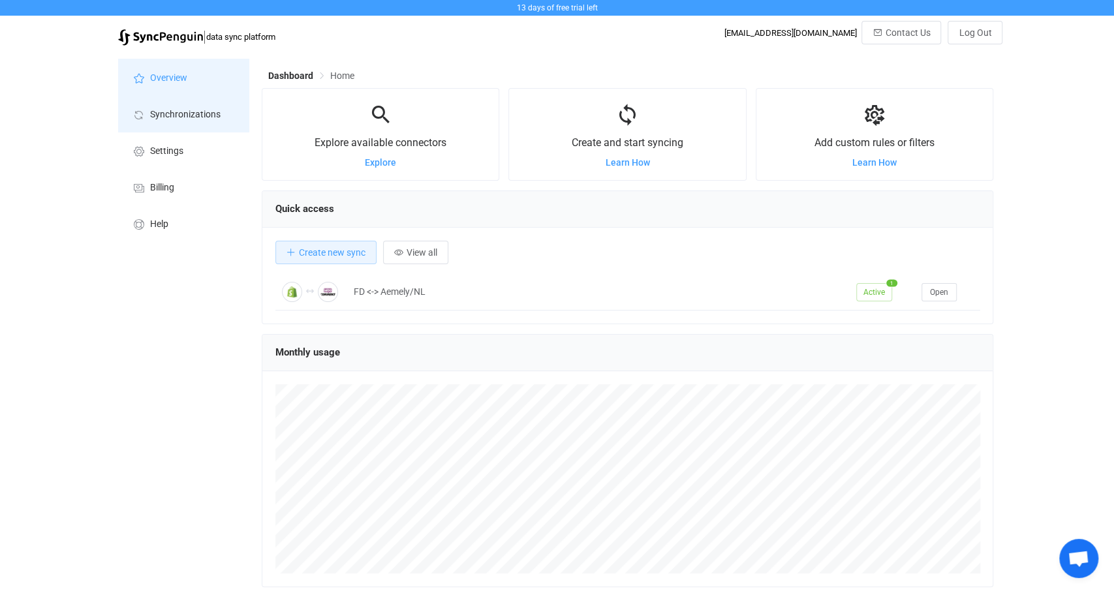
scroll to position [253, 732]
click at [184, 111] on span "Synchronizations" at bounding box center [185, 115] width 71 height 10
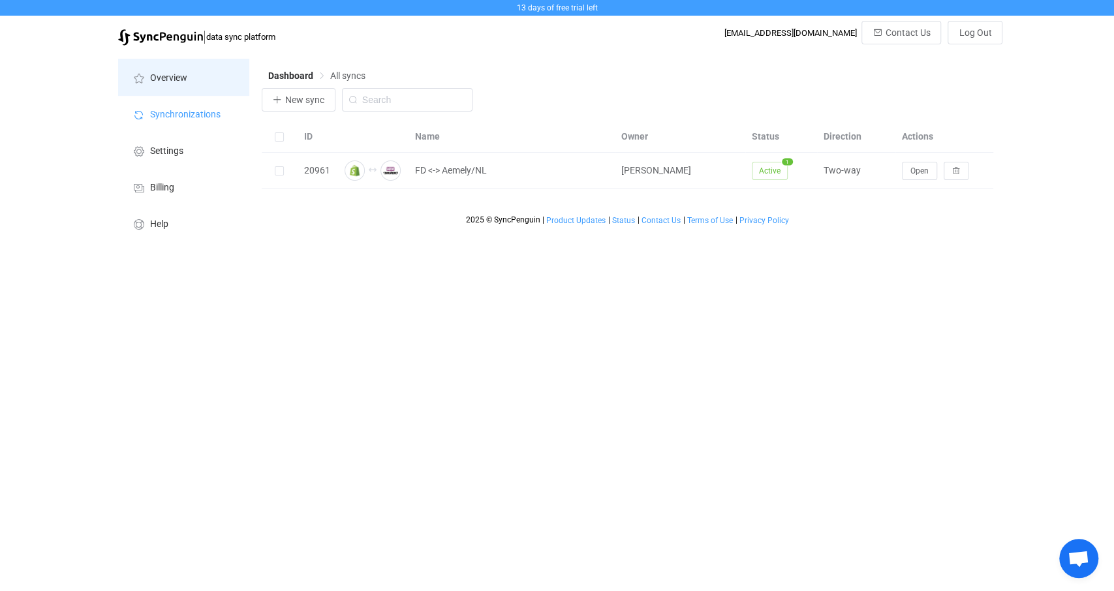
click at [174, 78] on span "Overview" at bounding box center [168, 78] width 37 height 10
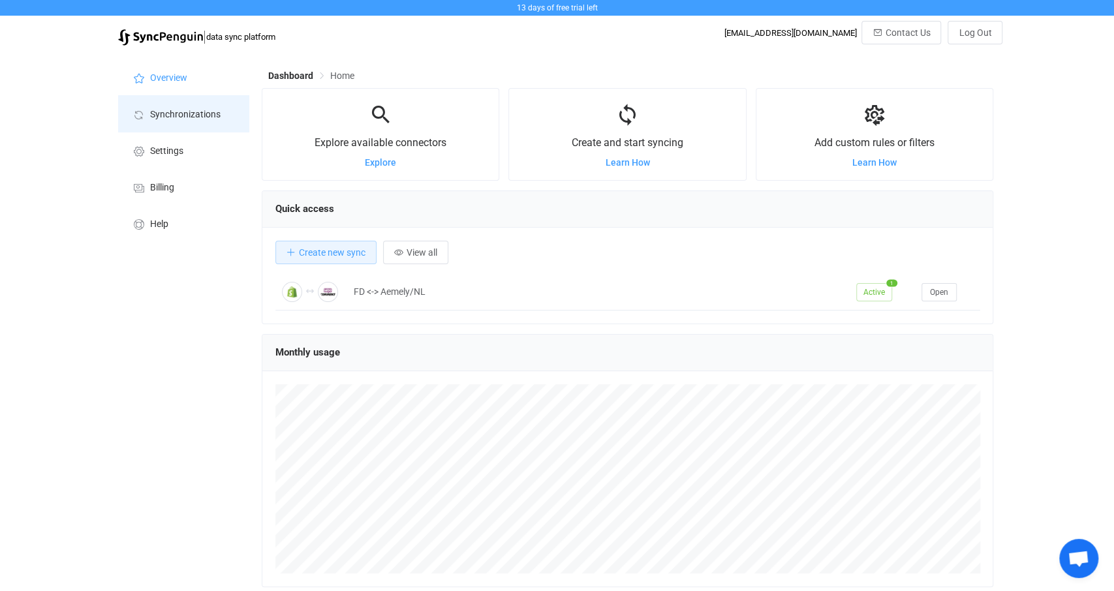
click at [187, 119] on span "Synchronizations" at bounding box center [185, 115] width 71 height 10
